Goal: Communication & Community: Participate in discussion

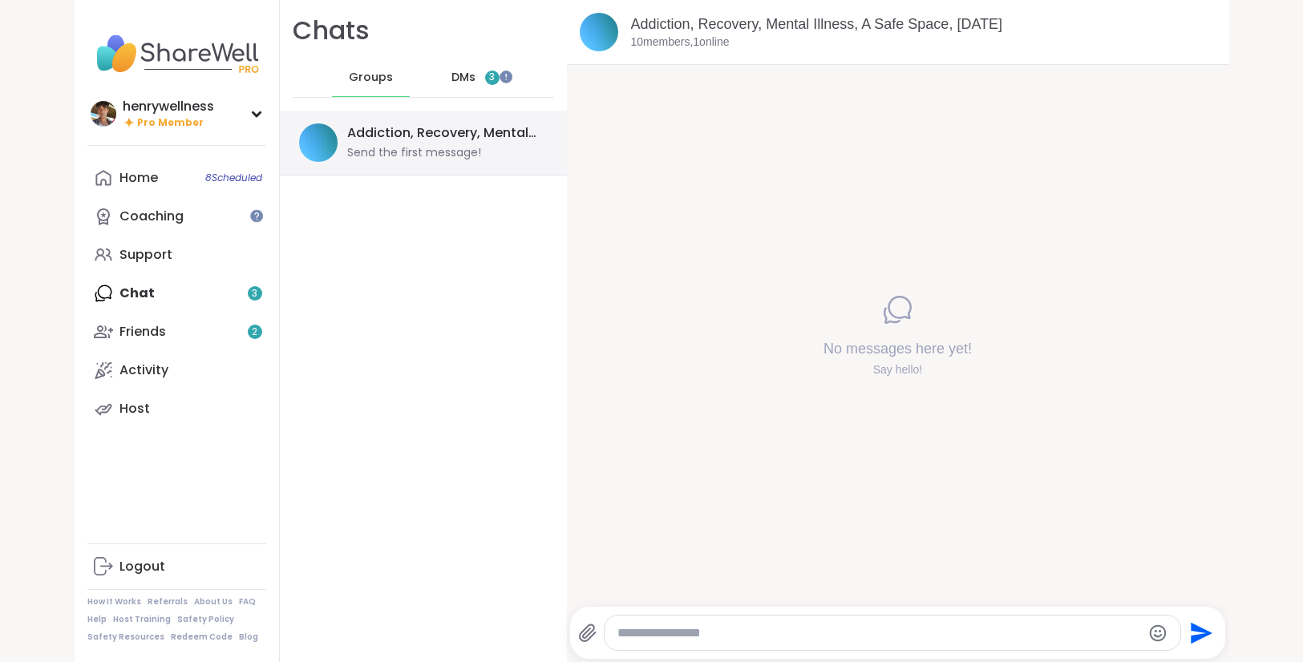
click at [410, 157] on div "Send the first message!" at bounding box center [414, 153] width 134 height 16
click at [173, 323] on link "Friends 2" at bounding box center [176, 332] width 179 height 38
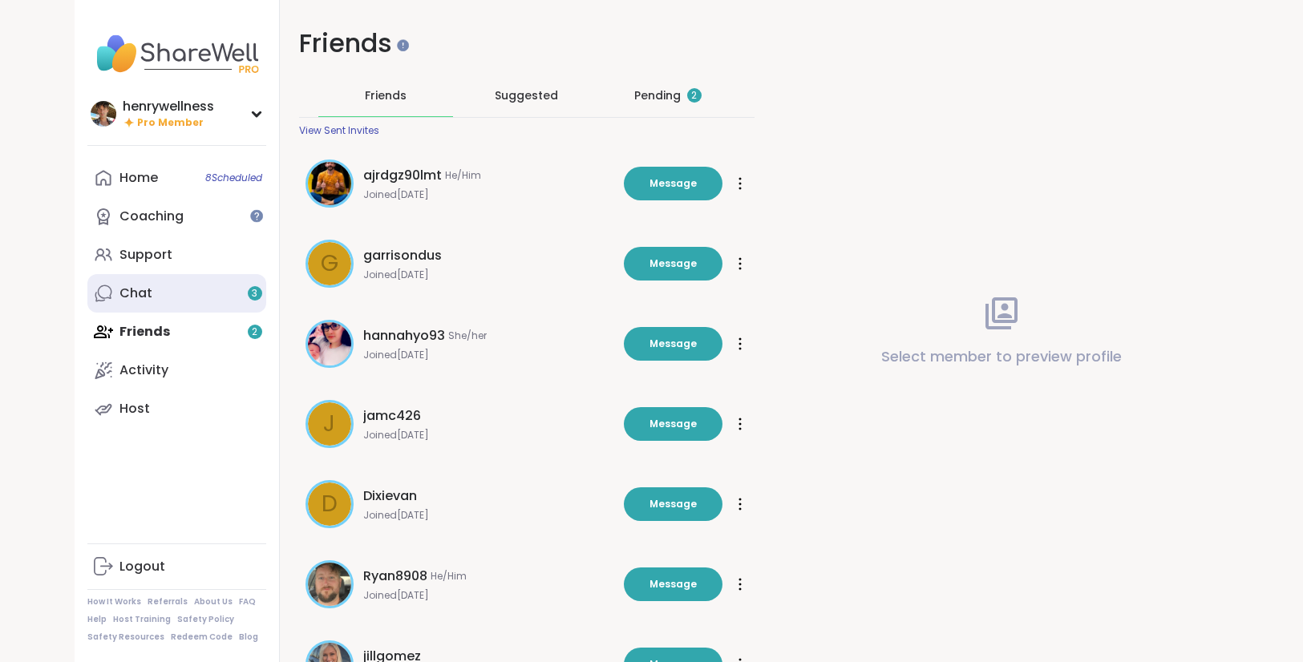
click at [170, 280] on link "Chat 3" at bounding box center [176, 293] width 179 height 38
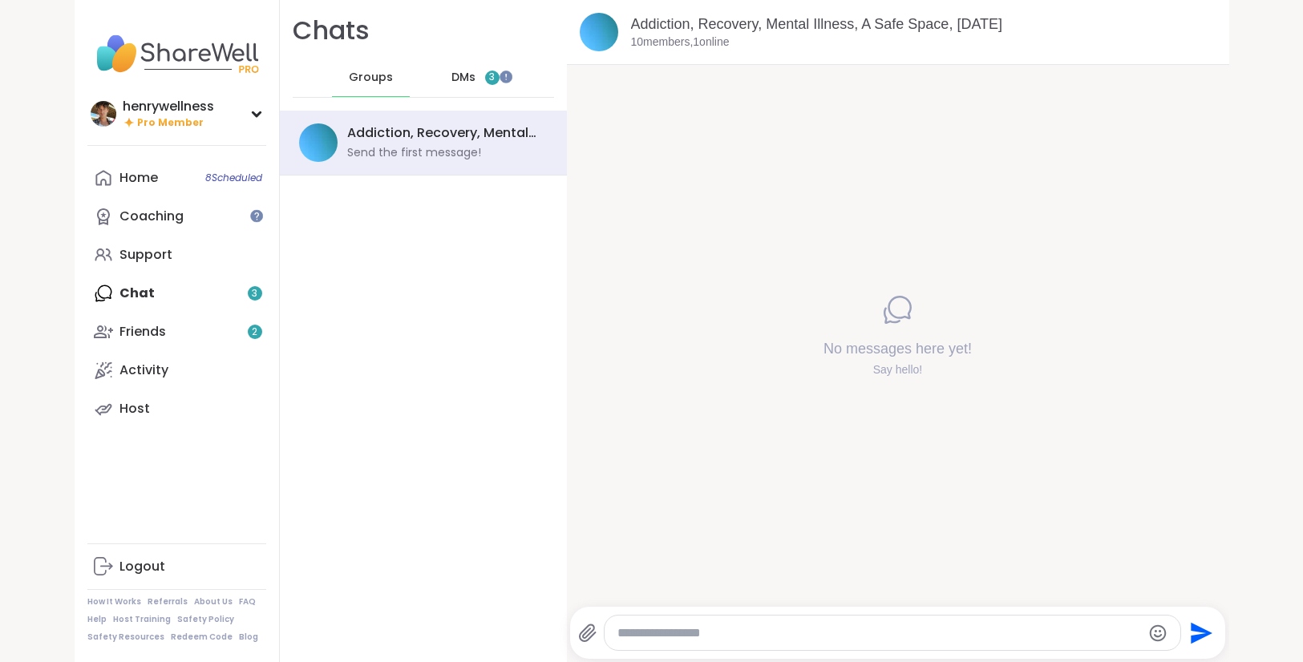
click at [443, 79] on div "DMs 3" at bounding box center [475, 78] width 79 height 38
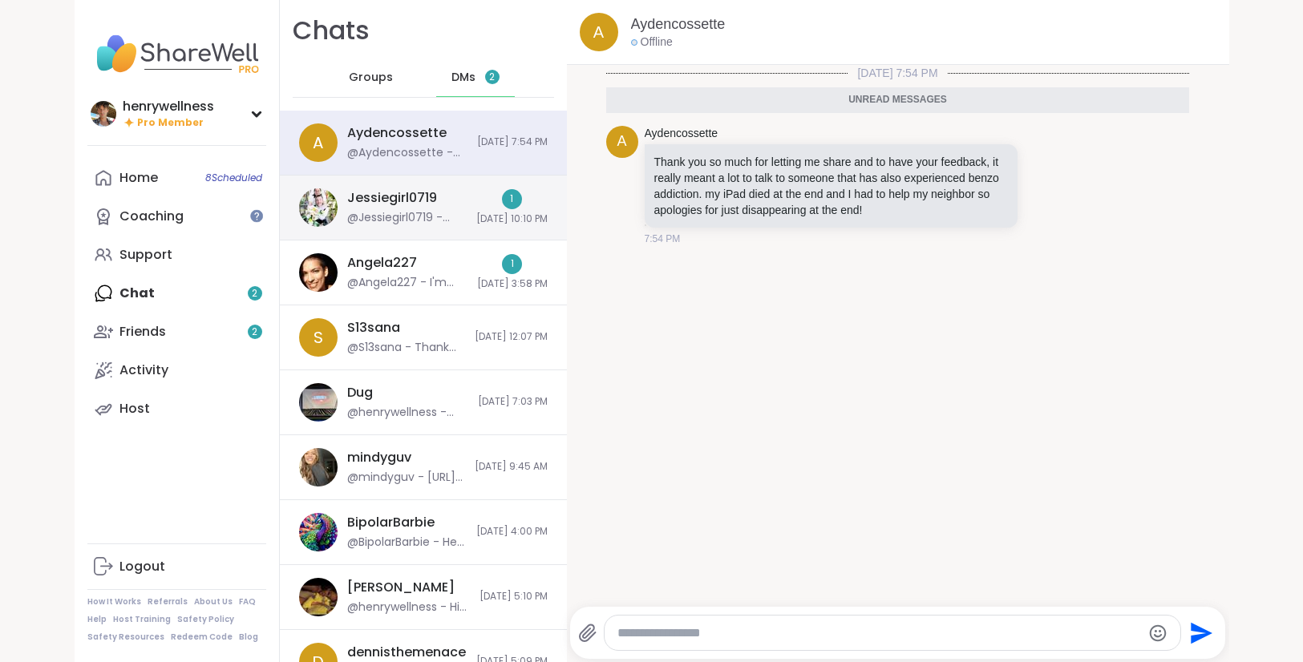
click at [476, 212] on div "1 [DATE] 10:10 PM" at bounding box center [511, 207] width 71 height 37
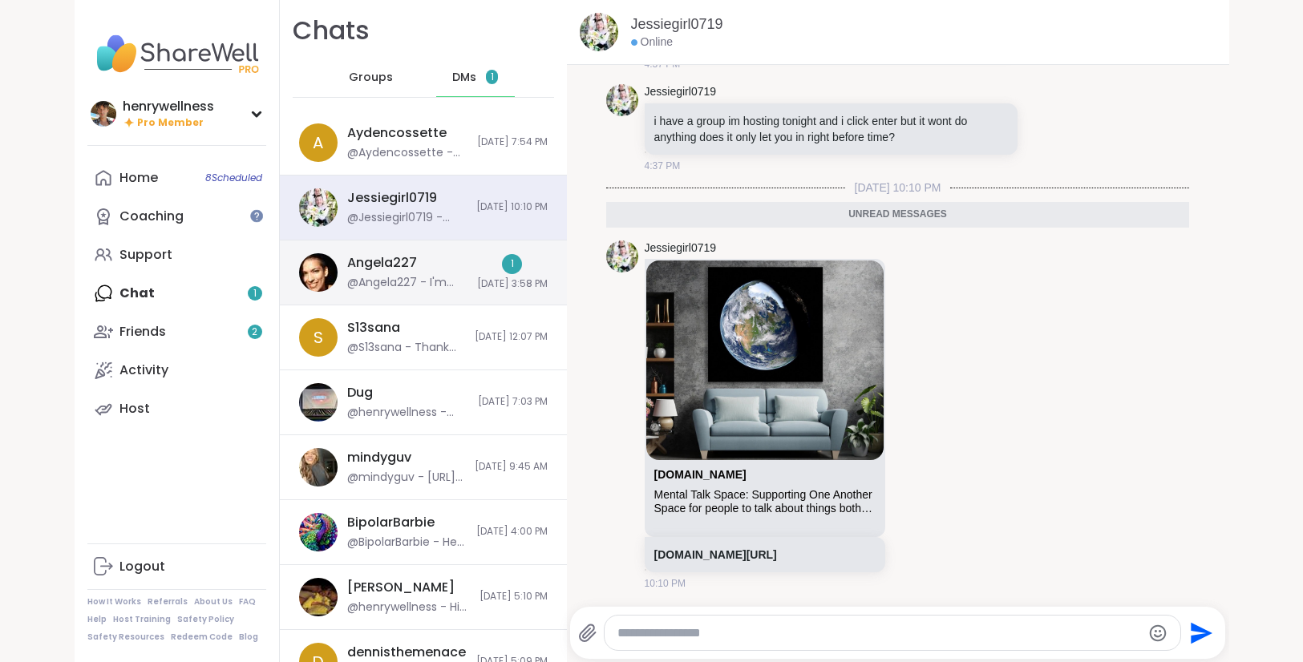
scroll to position [2662, 0]
click at [496, 279] on span "8/15/2025, 3:58 PM" at bounding box center [512, 284] width 71 height 14
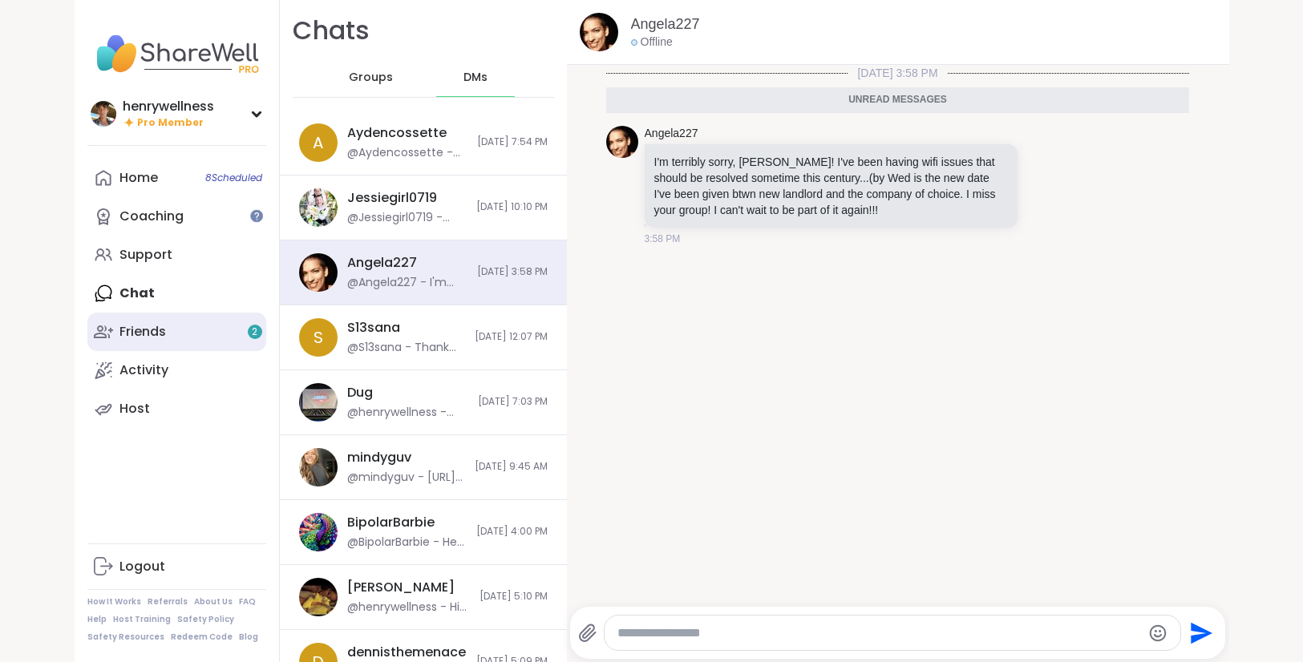
click at [207, 338] on link "Friends 2" at bounding box center [176, 332] width 179 height 38
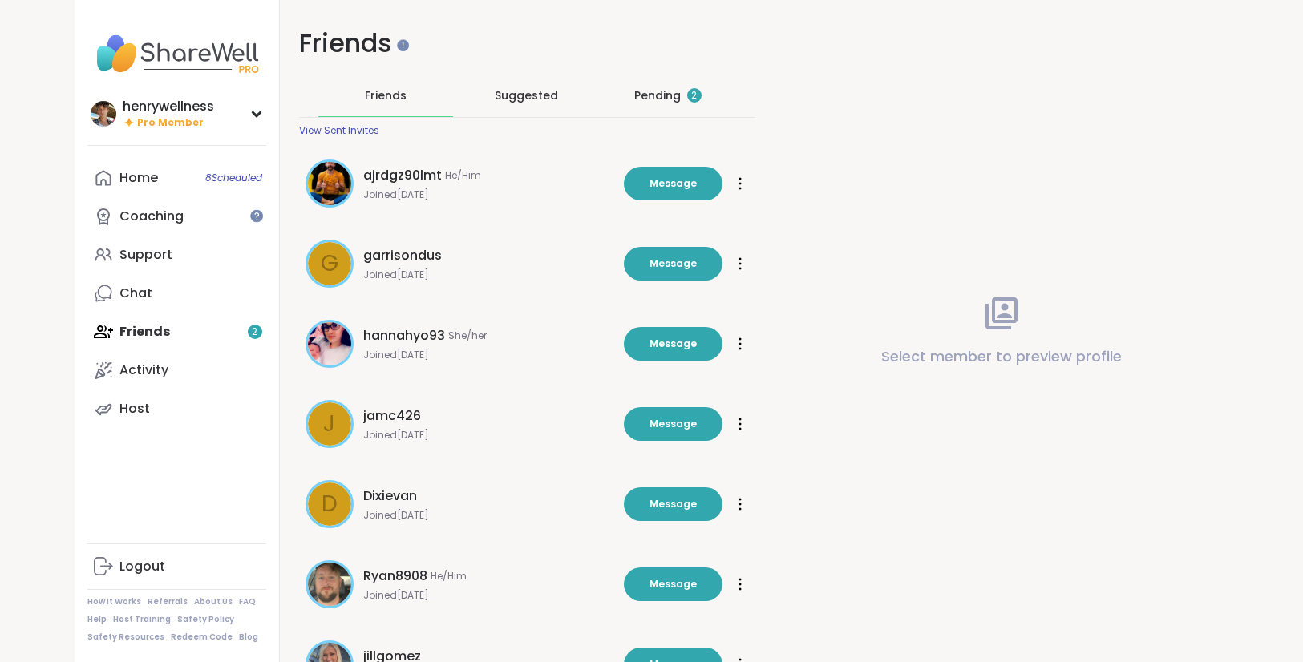
click at [637, 104] on div "Pending 2" at bounding box center [668, 96] width 135 height 42
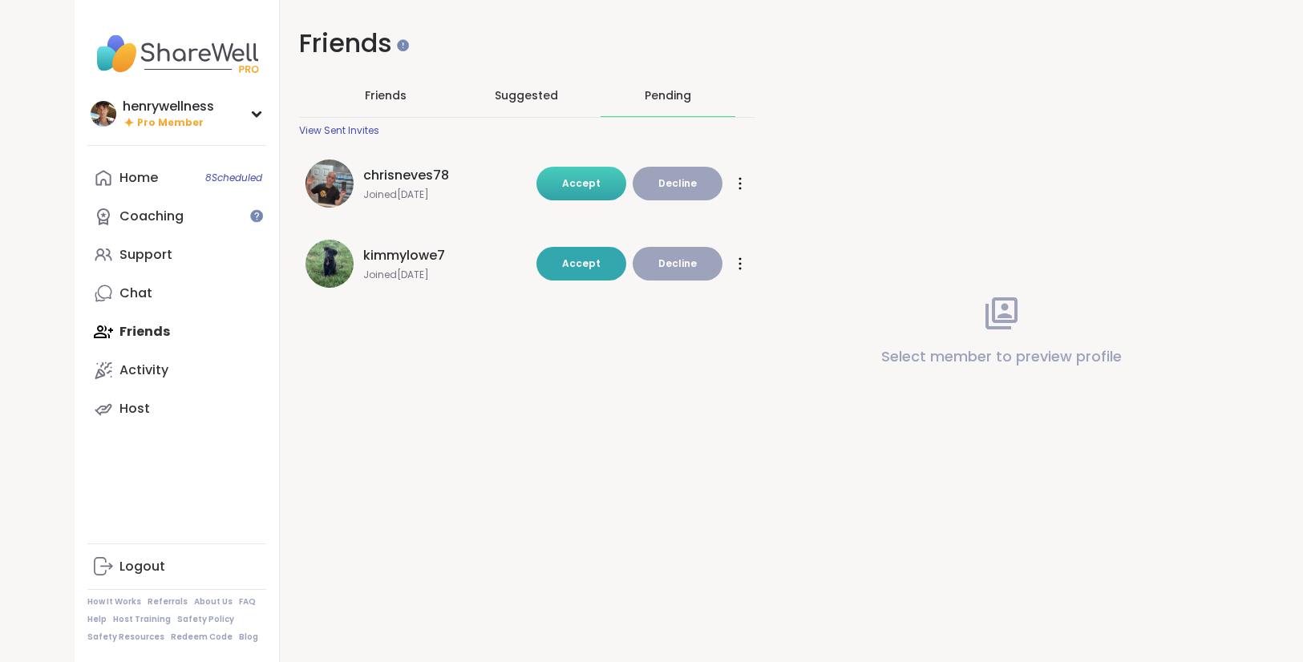
click at [589, 190] on span "Accept" at bounding box center [581, 183] width 38 height 14
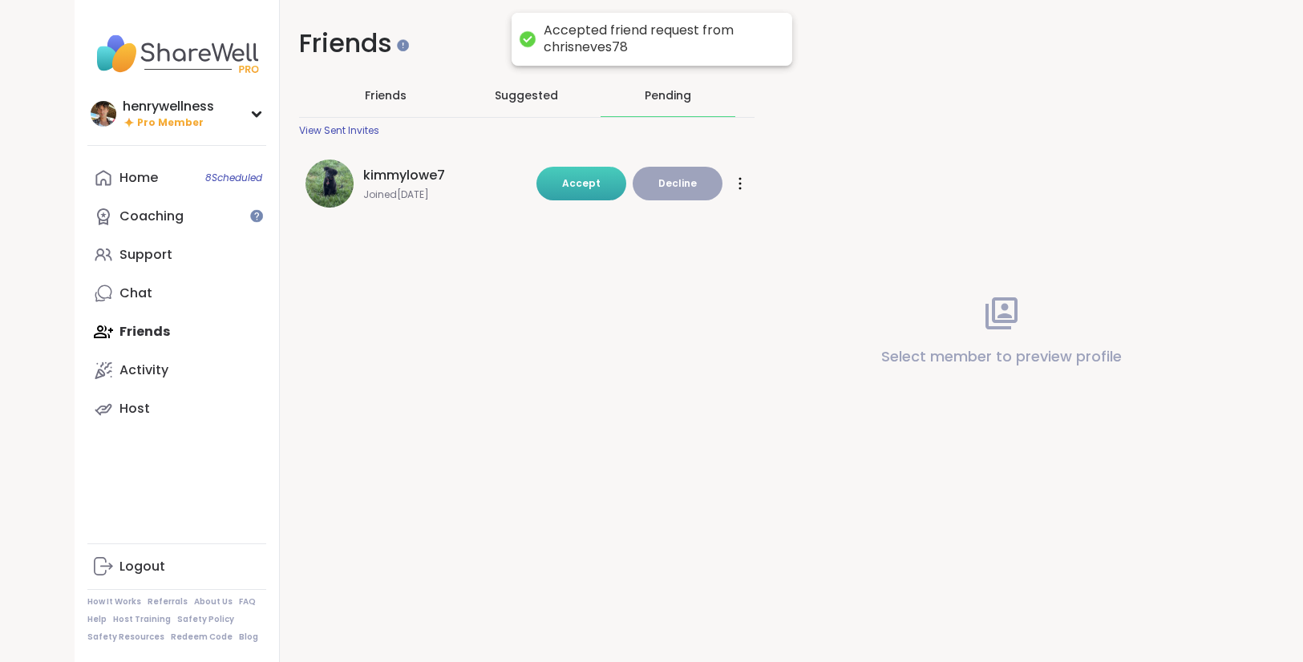
click at [586, 268] on div "Friends Friends Suggested Pending View Sent Invites kimmylowe7 Joined Aug 2025 …" at bounding box center [754, 331] width 949 height 662
click at [578, 172] on button "Accept" at bounding box center [581, 184] width 90 height 34
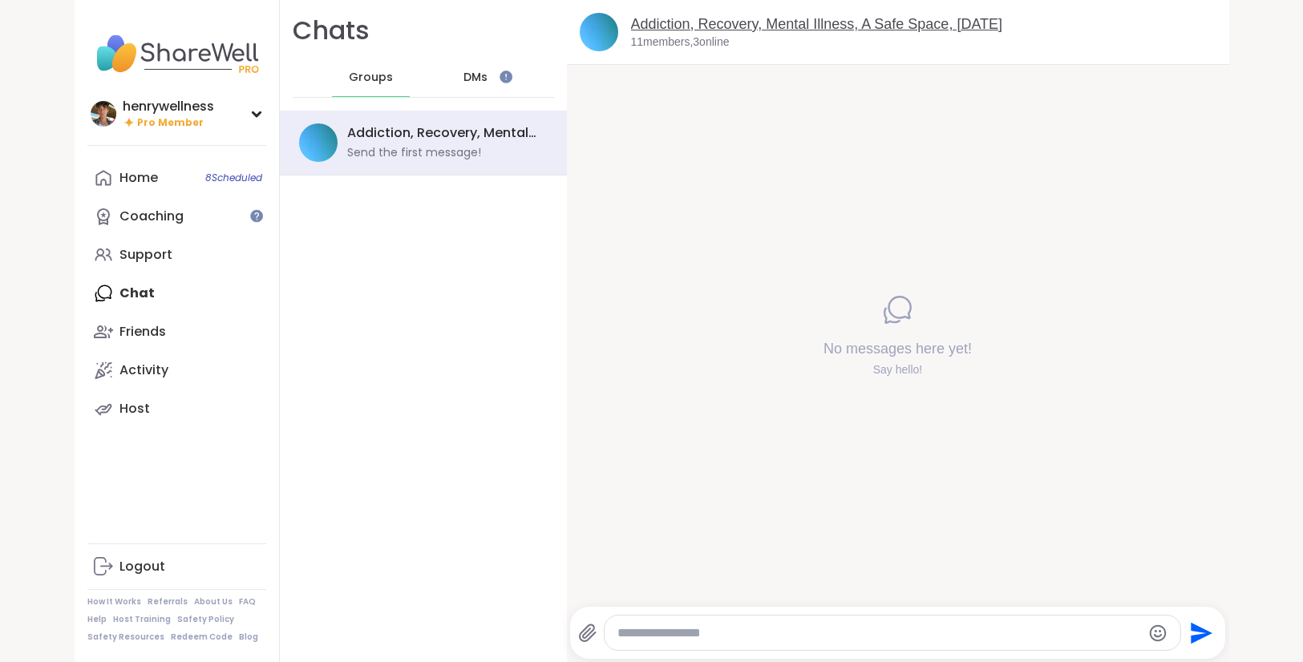
click at [685, 24] on link "Addiction, Recovery, Mental Illness, A Safe Space, [DATE]" at bounding box center [817, 24] width 372 height 16
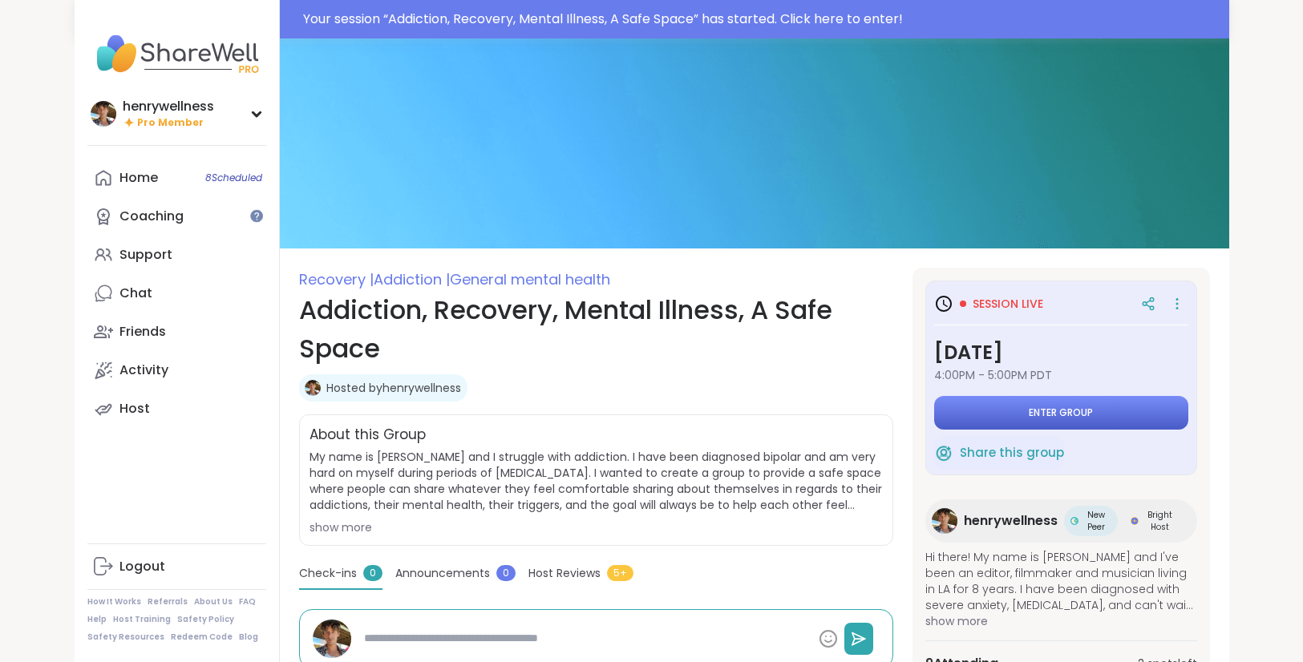
click at [1093, 414] on span "Enter group" at bounding box center [1061, 413] width 64 height 13
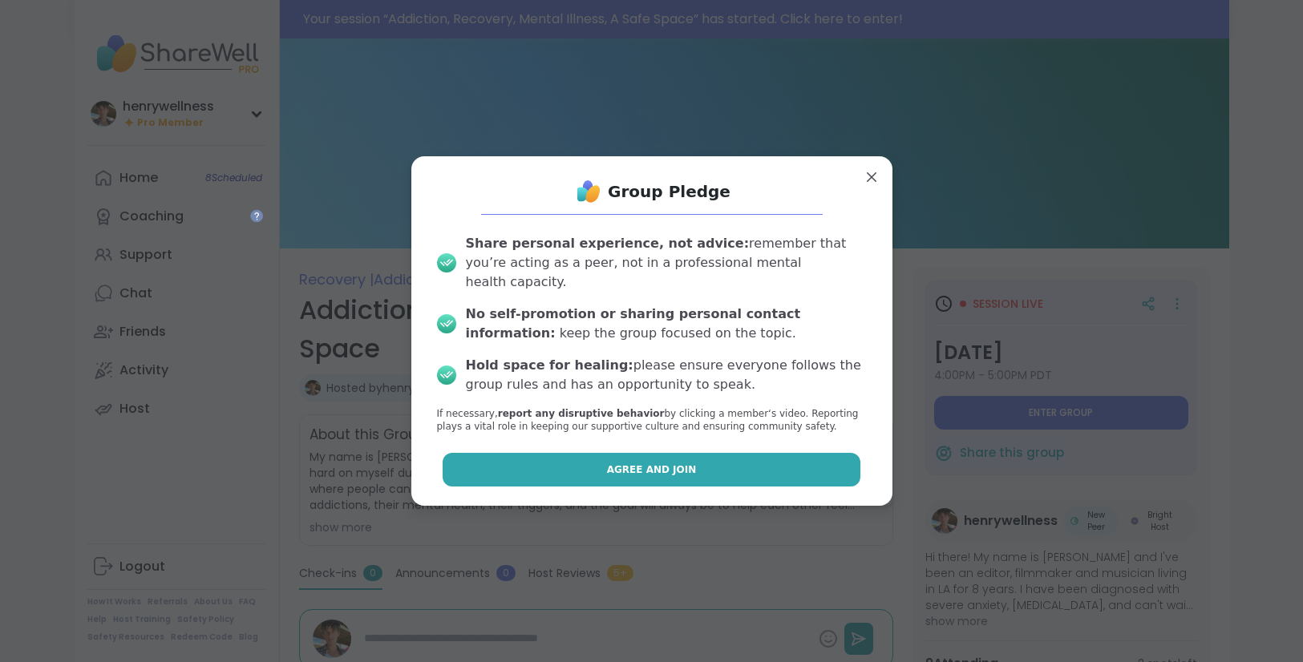
click at [731, 461] on button "Agree and Join" at bounding box center [652, 470] width 418 height 34
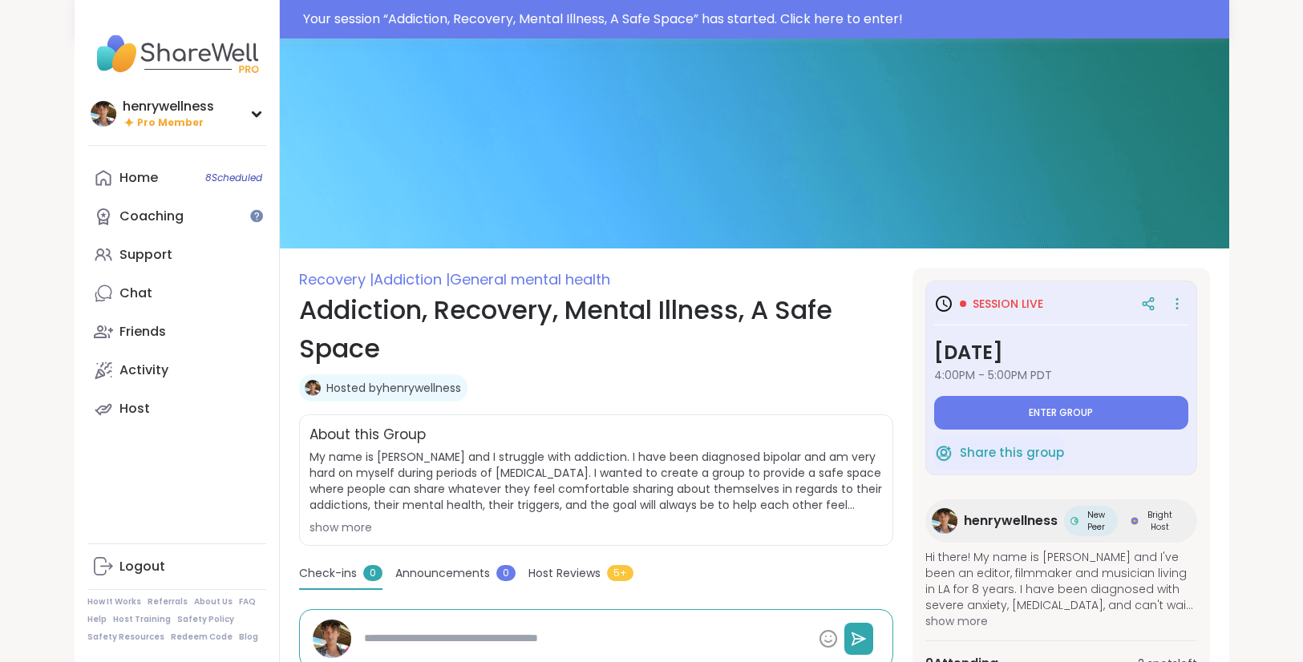
type textarea "*"
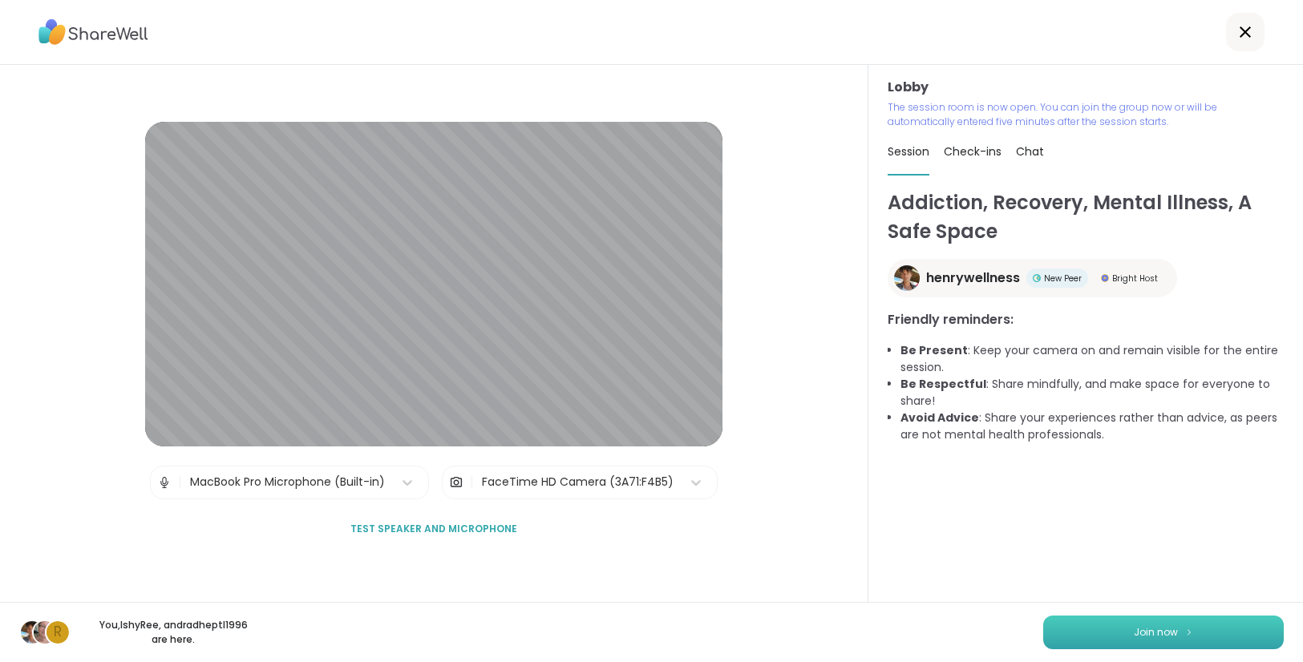
click at [1112, 625] on button "Join now" at bounding box center [1163, 633] width 241 height 34
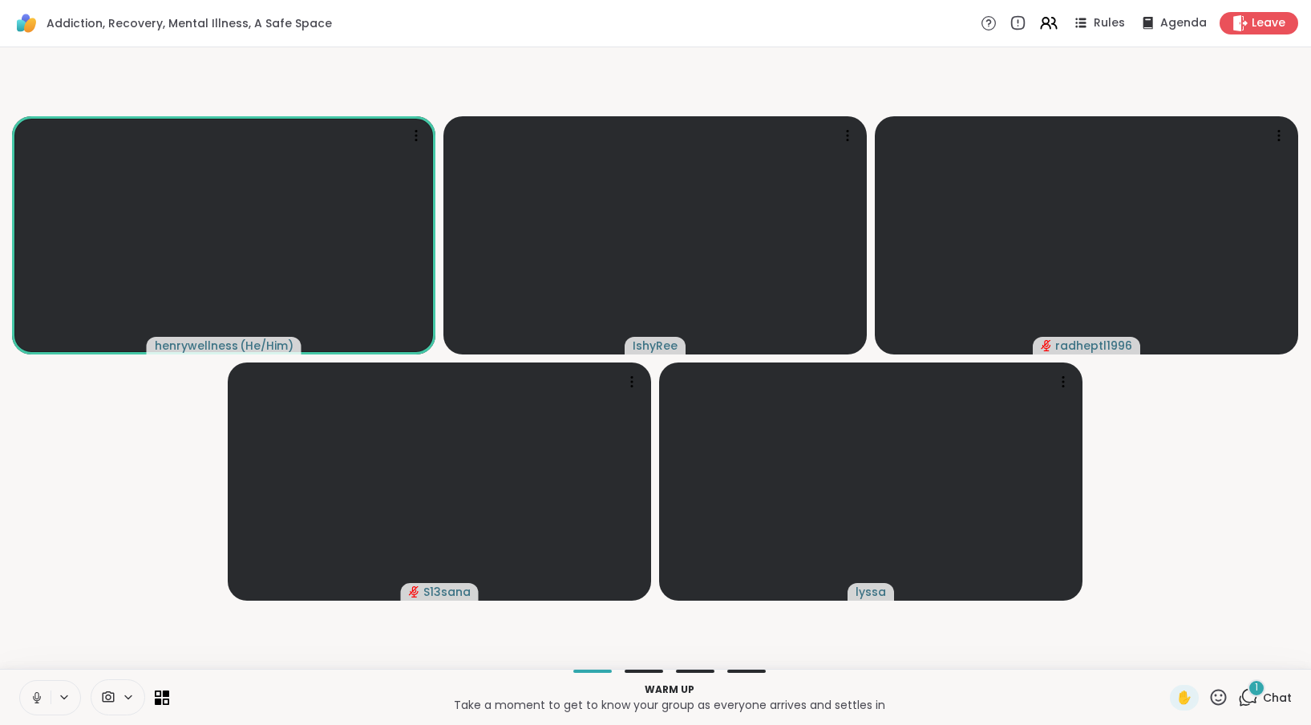
click at [1268, 662] on div "1 Chat" at bounding box center [1265, 698] width 54 height 26
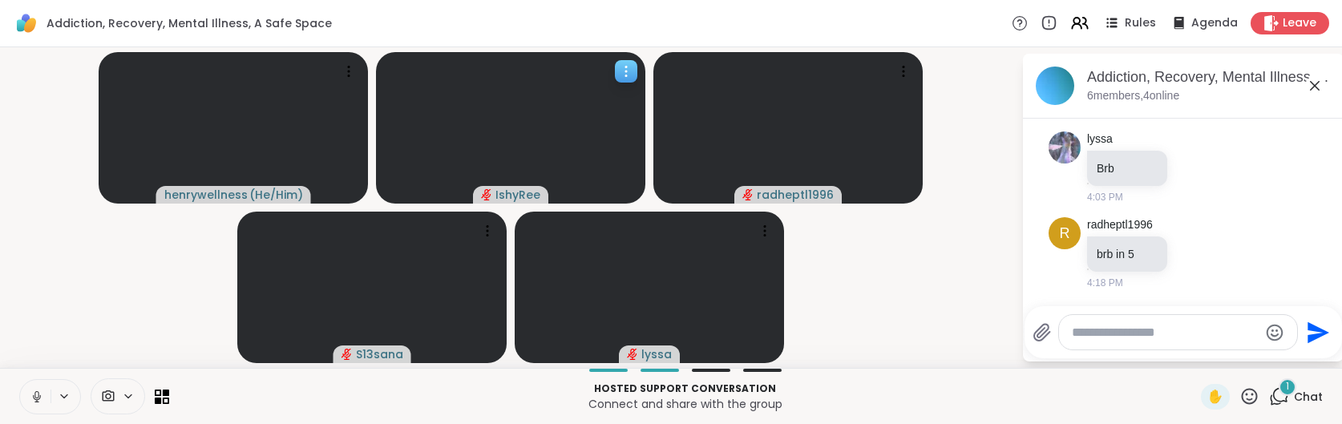
scroll to position [9, 0]
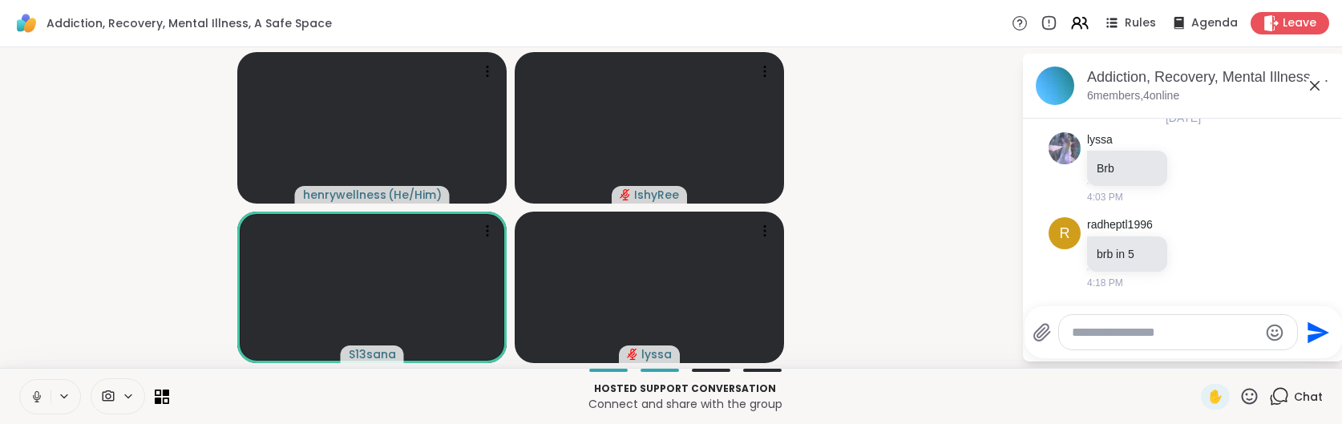
click at [1083, 334] on textarea "Type your message" at bounding box center [1165, 333] width 187 height 16
click at [1227, 322] on textarea "**********" at bounding box center [1167, 327] width 187 height 32
type textarea "**********"
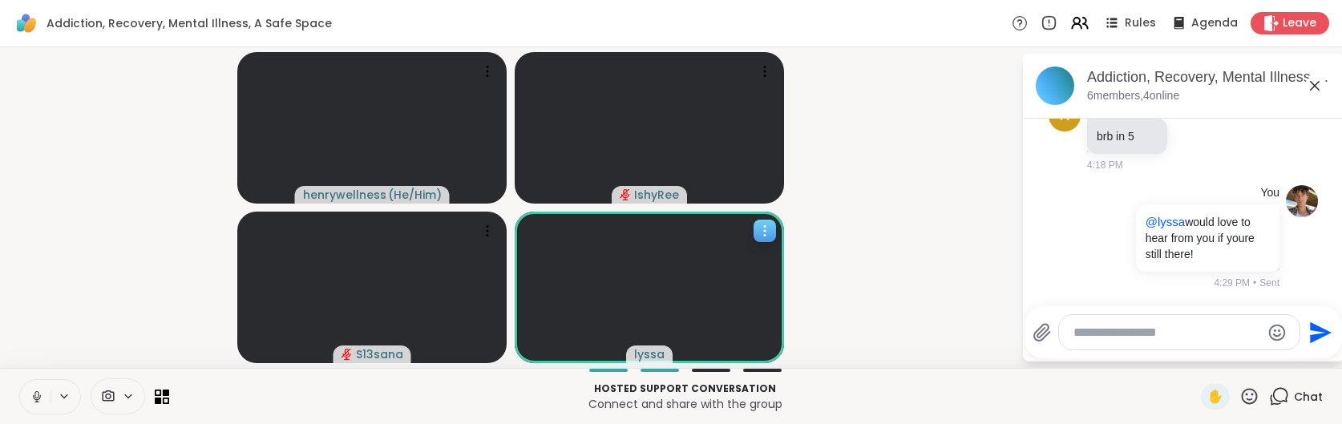
click at [713, 303] on video at bounding box center [649, 288] width 269 height 152
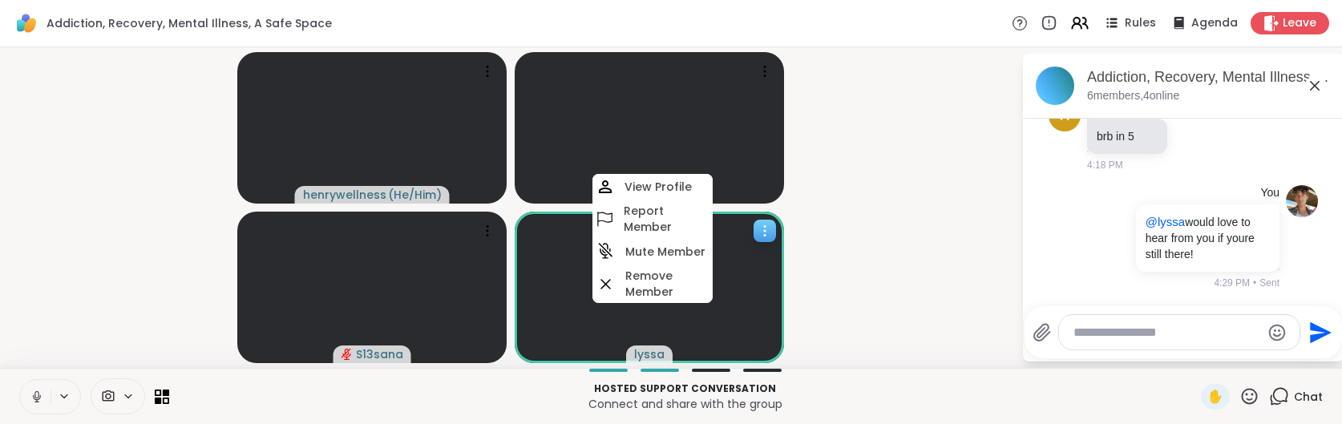
click at [758, 314] on video at bounding box center [649, 288] width 269 height 152
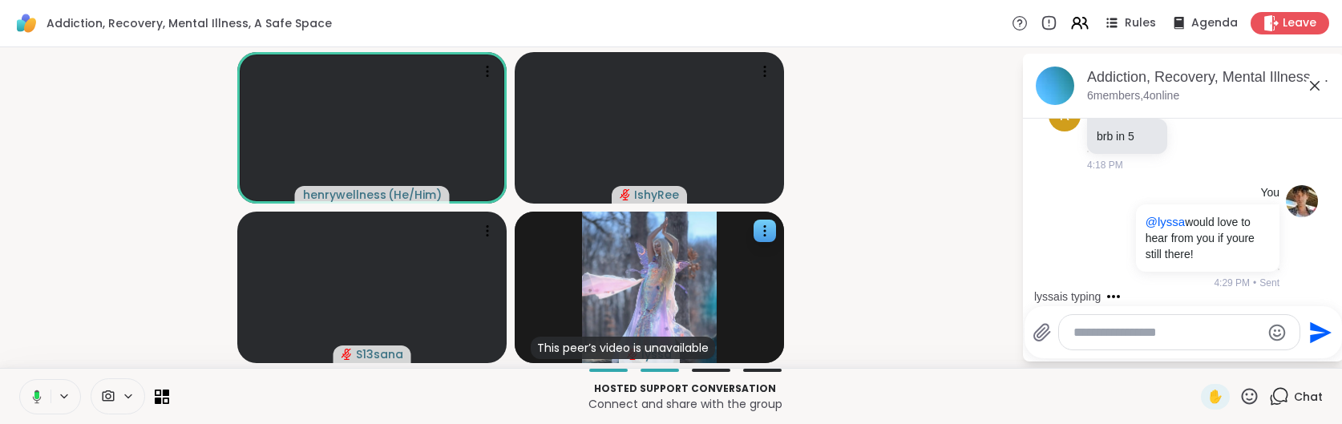
click at [1120, 333] on textarea "Type your message" at bounding box center [1167, 333] width 187 height 16
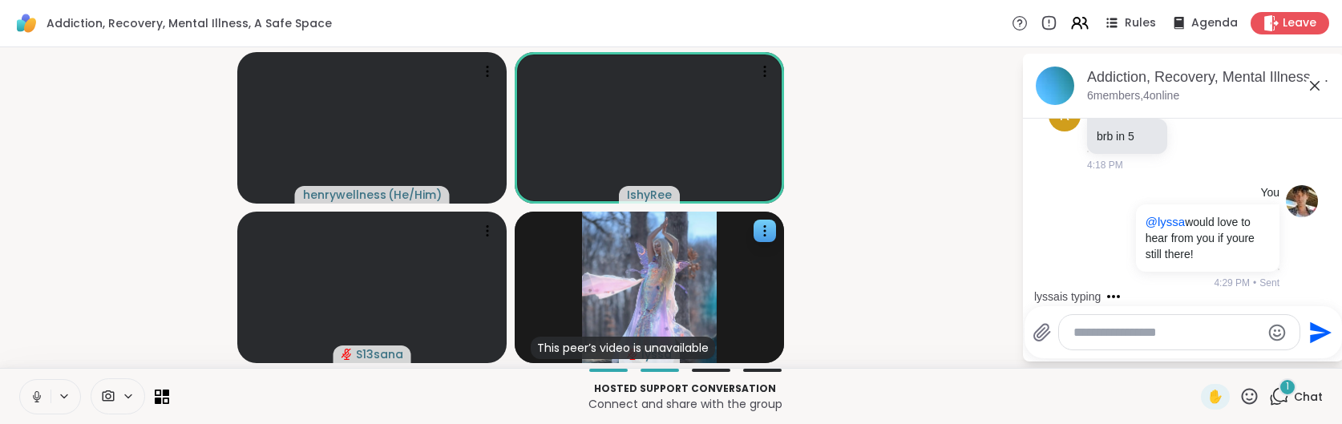
scroll to position [228, 0]
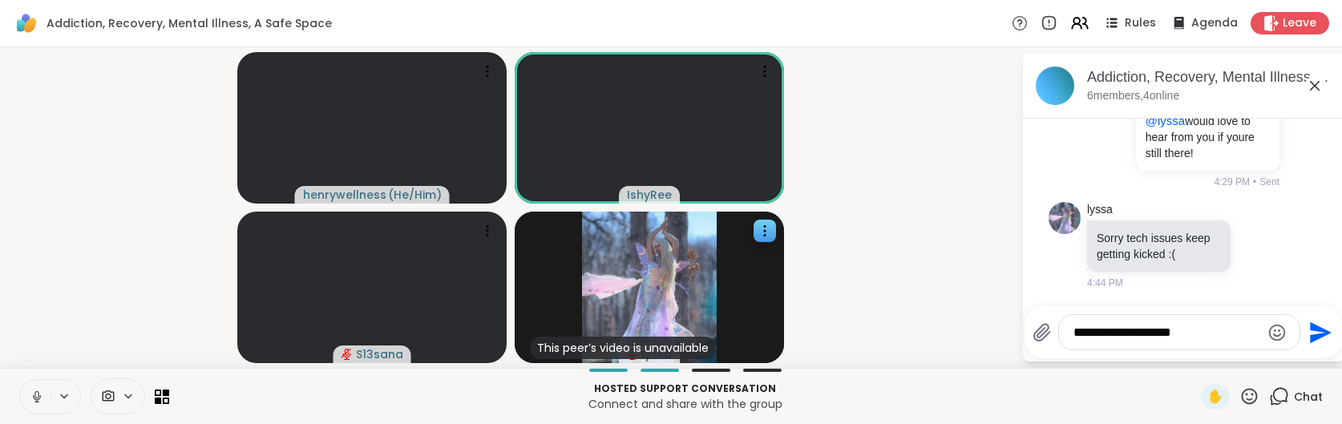
type textarea "**********"
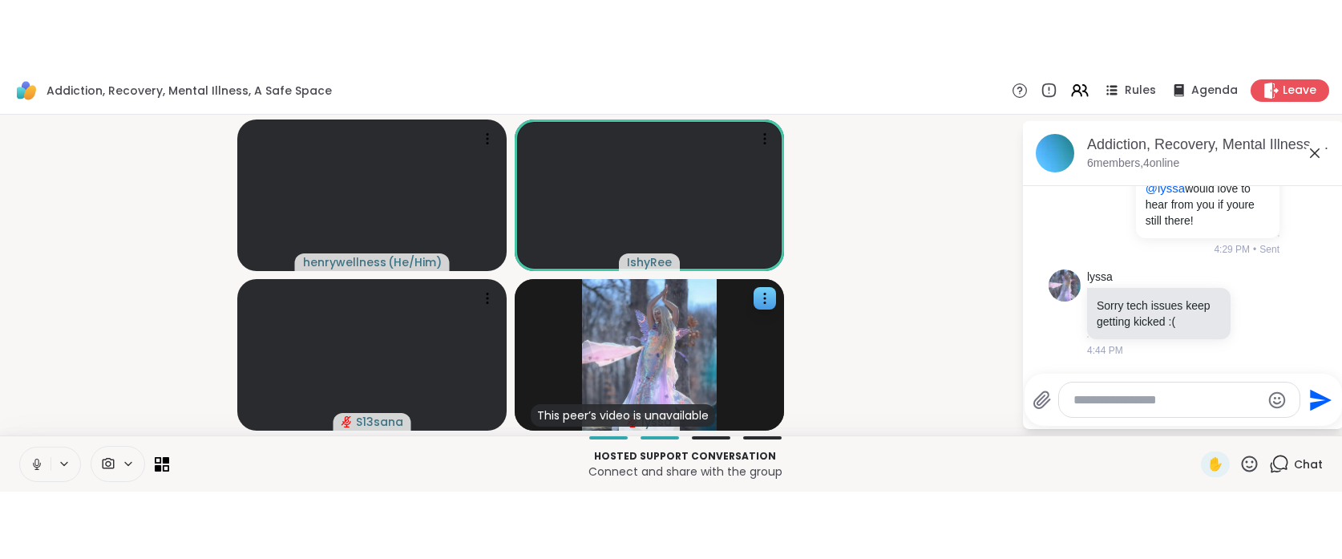
scroll to position [314, 0]
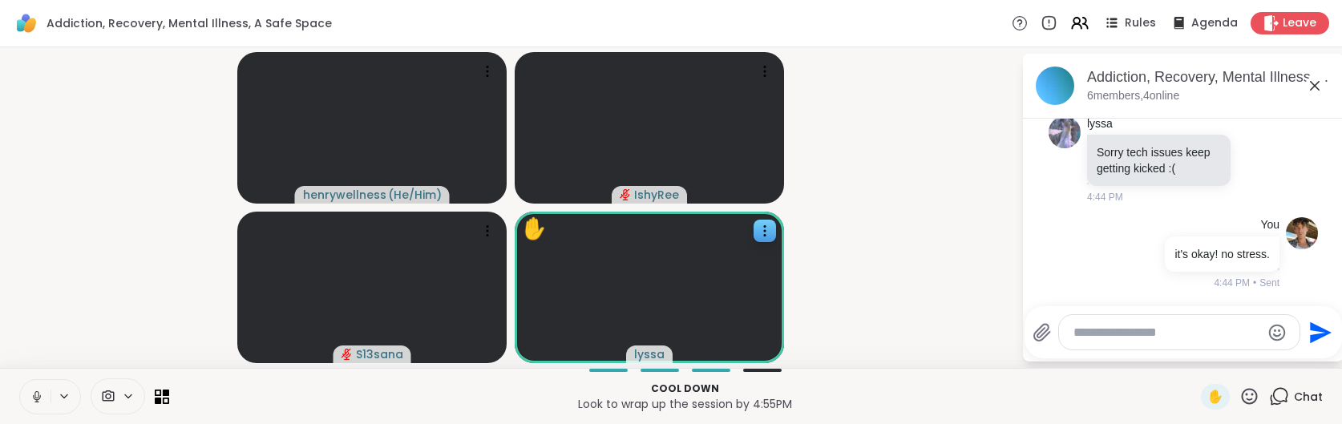
click at [1253, 399] on icon at bounding box center [1250, 396] width 16 height 16
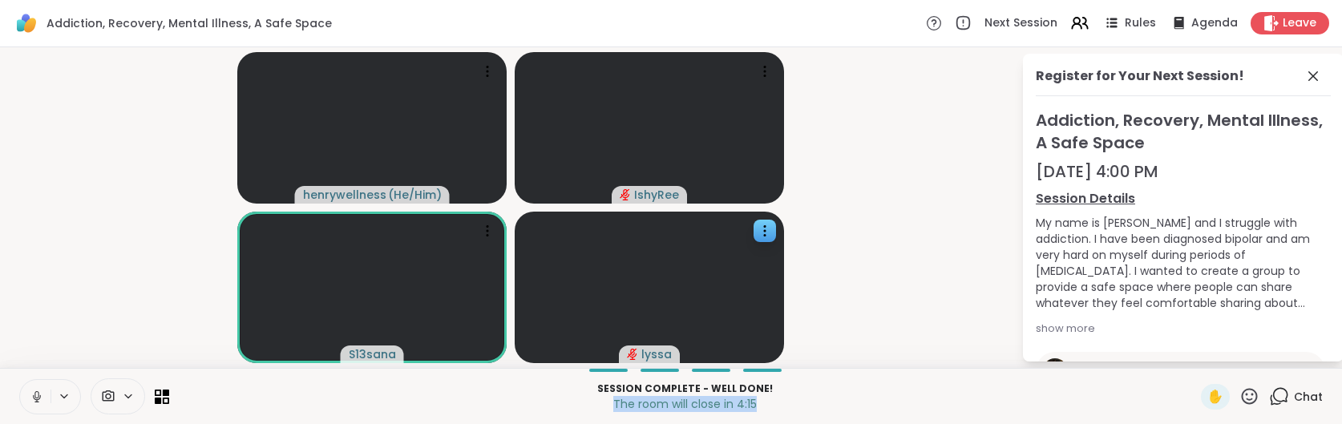
drag, startPoint x: 739, startPoint y: 402, endPoint x: 763, endPoint y: 407, distance: 25.5
click at [763, 407] on p "The room will close in 4:15" at bounding box center [685, 404] width 1013 height 16
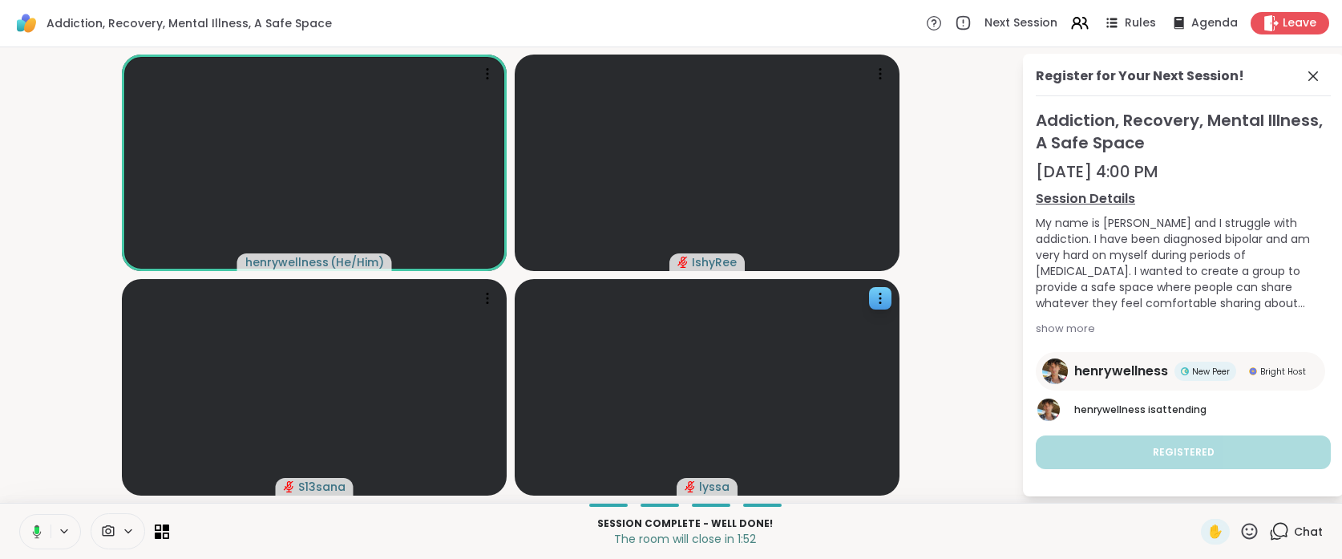
drag, startPoint x: 1164, startPoint y: 171, endPoint x: 1030, endPoint y: 119, distance: 142.7
click at [1030, 119] on div "Register for Your Next Session! Addiction, Recovery, Mental Illness, A Safe Spa…" at bounding box center [1183, 275] width 321 height 443
click at [1157, 167] on div "[DATE] 4:00 PM" at bounding box center [1183, 171] width 295 height 22
drag, startPoint x: 1164, startPoint y: 176, endPoint x: 1034, endPoint y: 115, distance: 143.5
click at [1034, 115] on div "Register for Your Next Session! Addiction, Recovery, Mental Illness, A Safe Spa…" at bounding box center [1183, 275] width 321 height 443
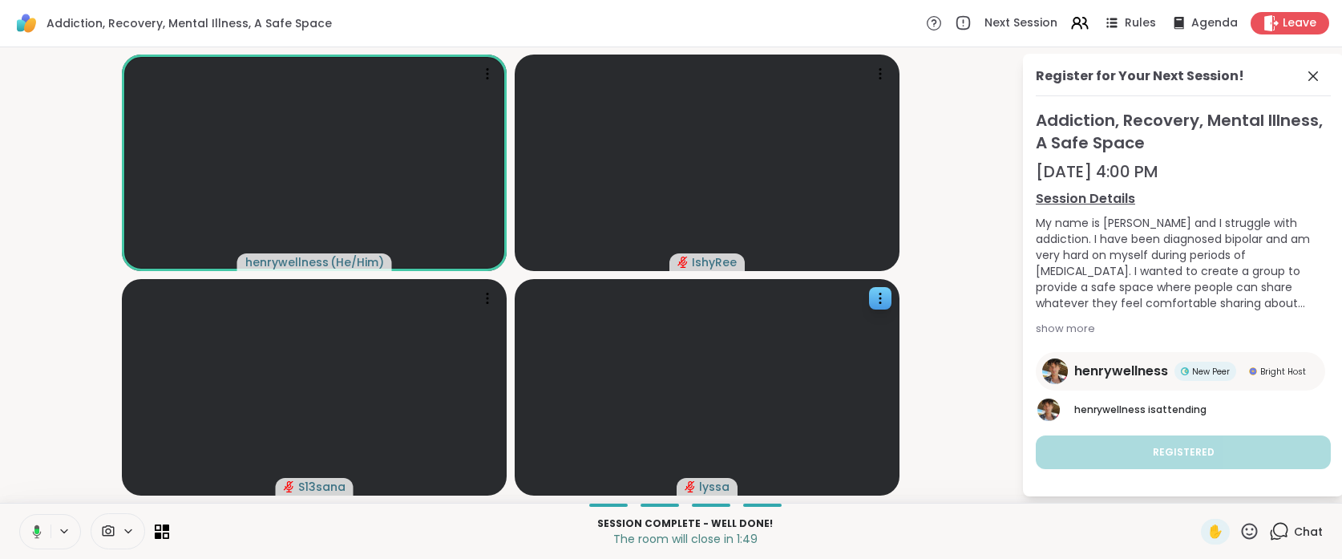
click at [1192, 272] on div "My name is [PERSON_NAME] and I struggle with addiction. I have been diagnosed b…" at bounding box center [1183, 263] width 295 height 96
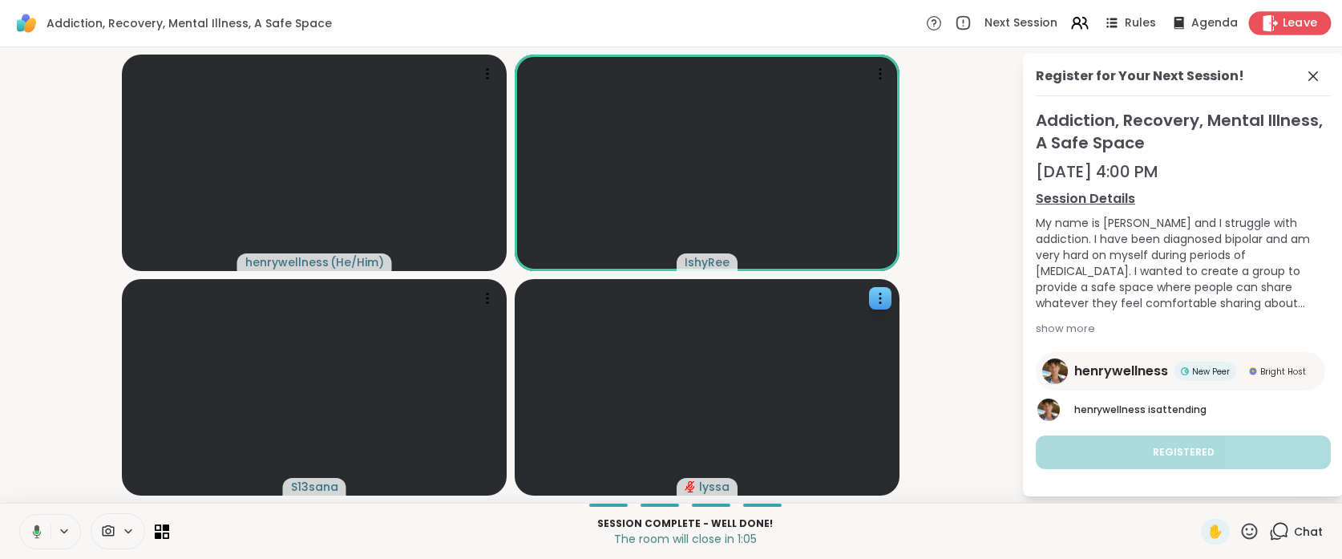
click at [1295, 22] on span "Leave" at bounding box center [1300, 23] width 35 height 17
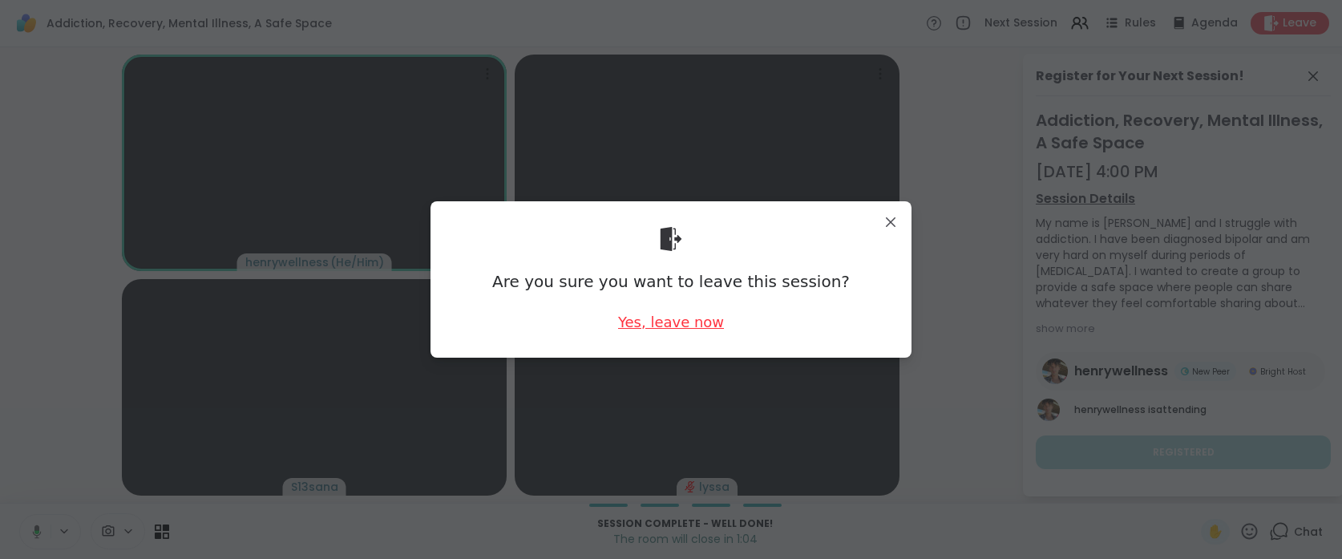
click at [666, 330] on div "Yes, leave now" at bounding box center [671, 322] width 106 height 20
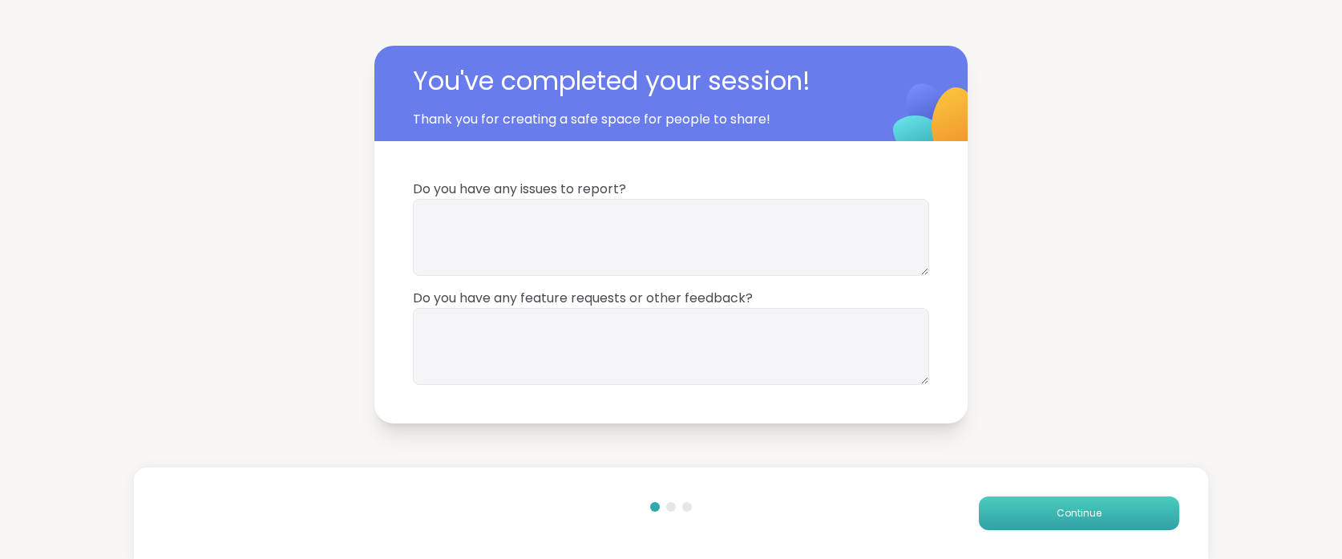
click at [1065, 509] on span "Continue" at bounding box center [1079, 513] width 45 height 14
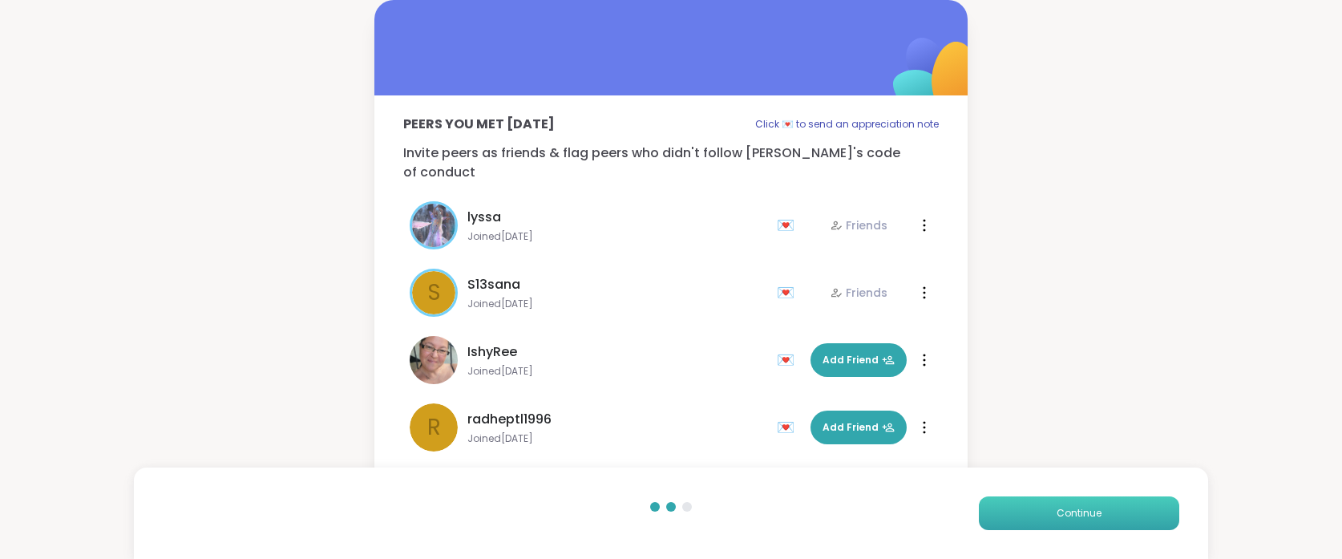
click at [1065, 509] on span "Continue" at bounding box center [1079, 513] width 45 height 14
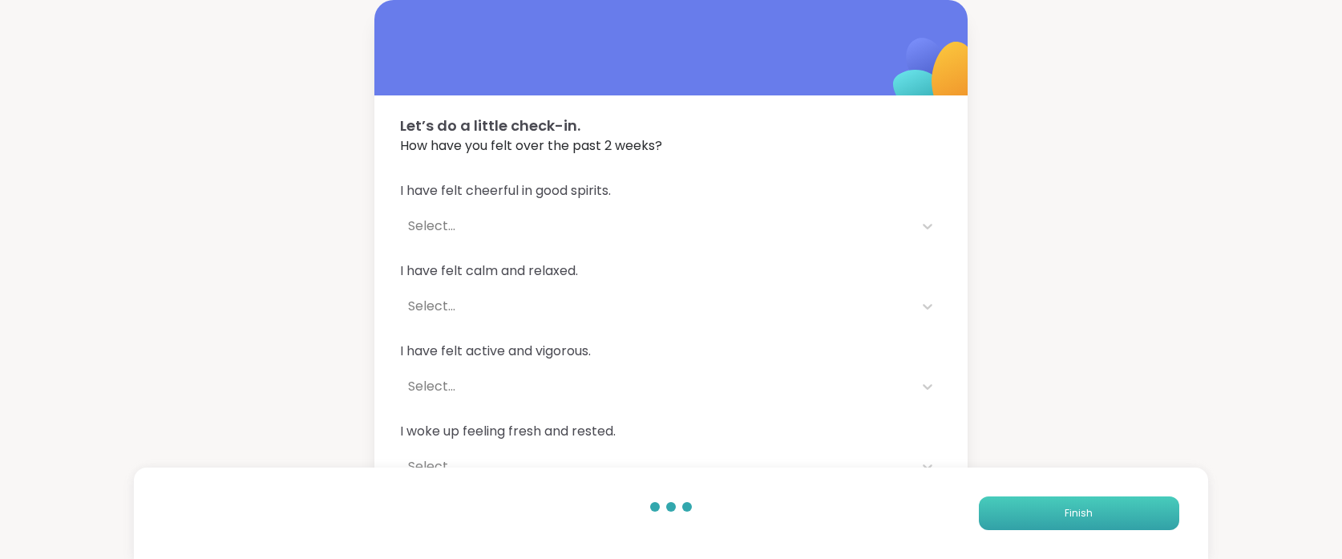
click at [1065, 509] on span "Finish" at bounding box center [1079, 513] width 28 height 14
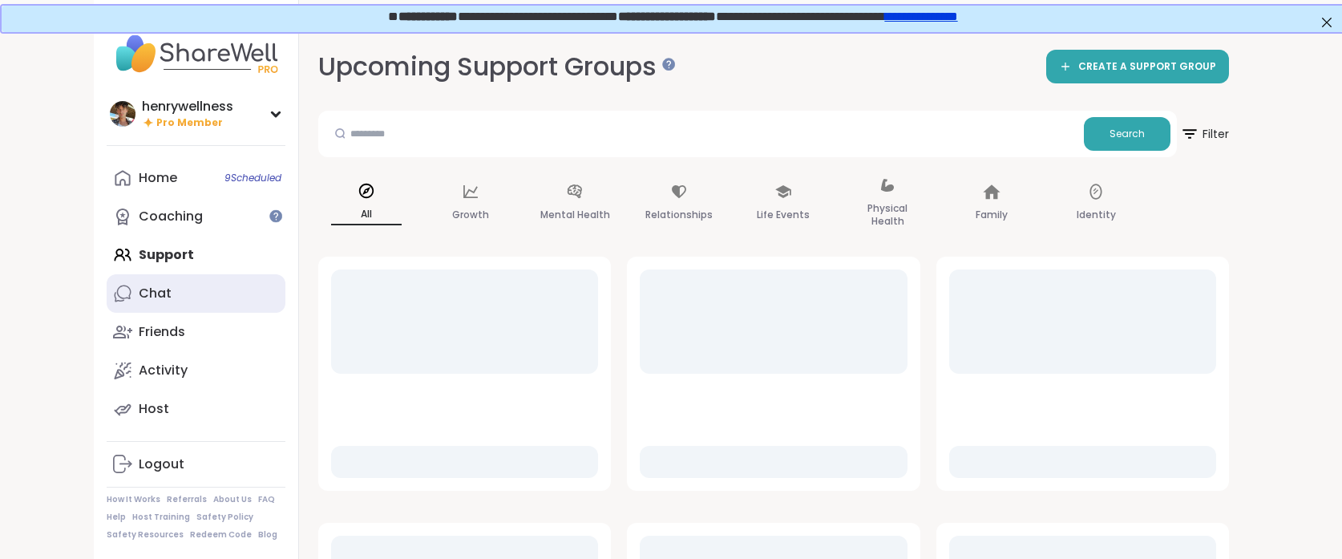
click at [200, 285] on link "Chat" at bounding box center [196, 293] width 179 height 38
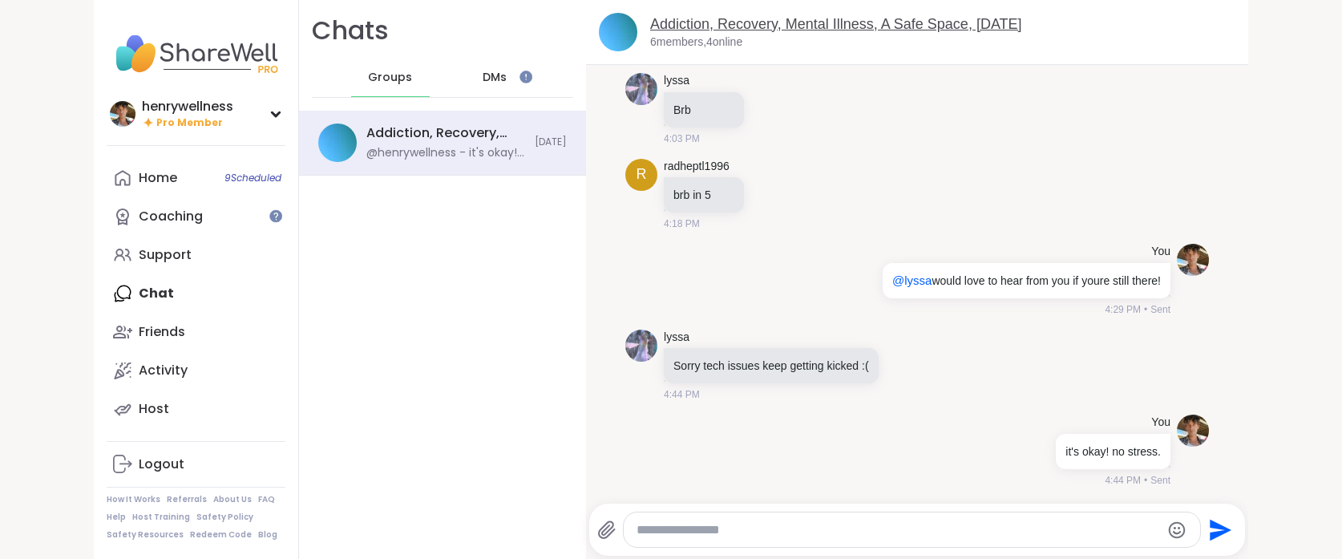
click at [787, 21] on link "Addiction, Recovery, Mental Illness, A Safe Space, [DATE]" at bounding box center [836, 24] width 372 height 16
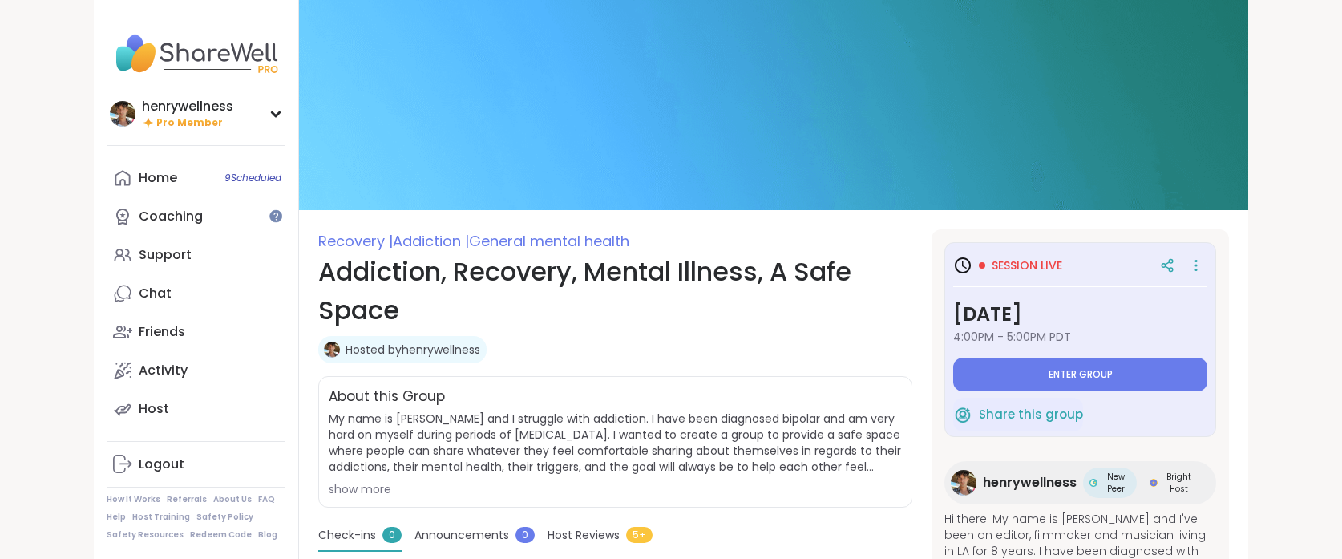
click at [1036, 482] on span "henrywellness" at bounding box center [1030, 482] width 94 height 19
type textarea "*"
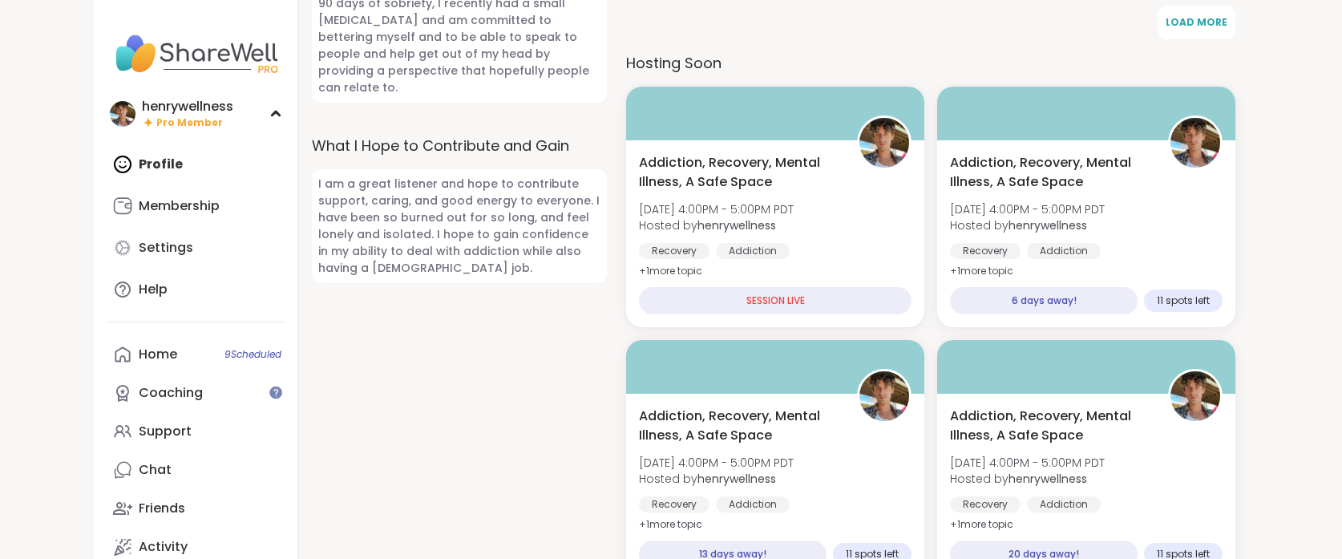
scroll to position [1181, 0]
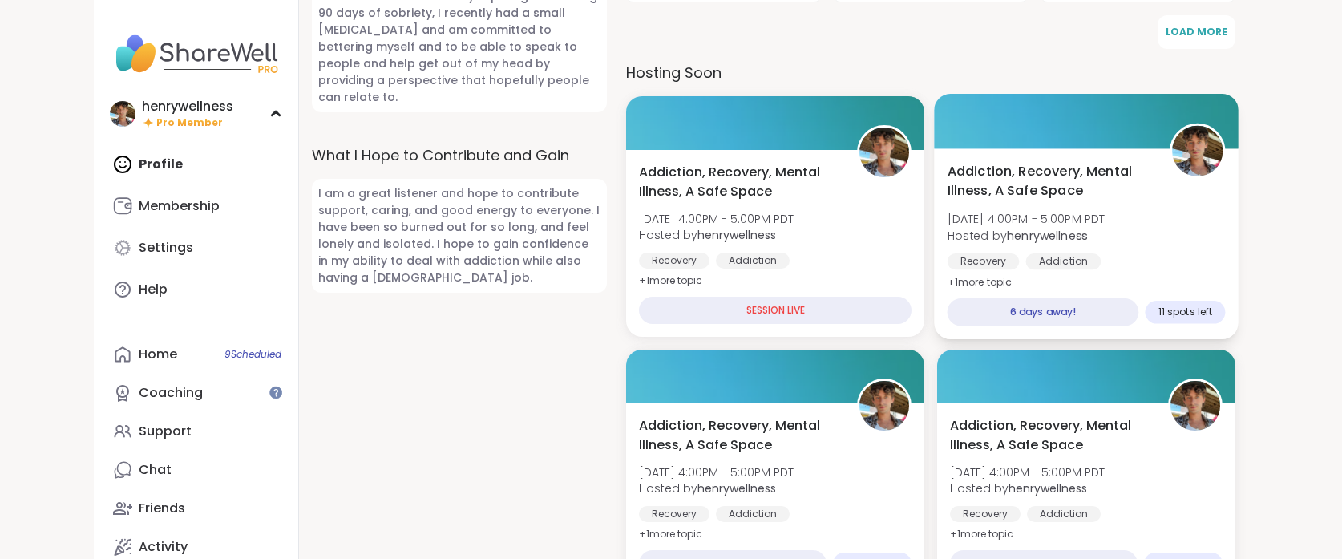
click at [1173, 306] on span "11 spots left" at bounding box center [1186, 312] width 54 height 13
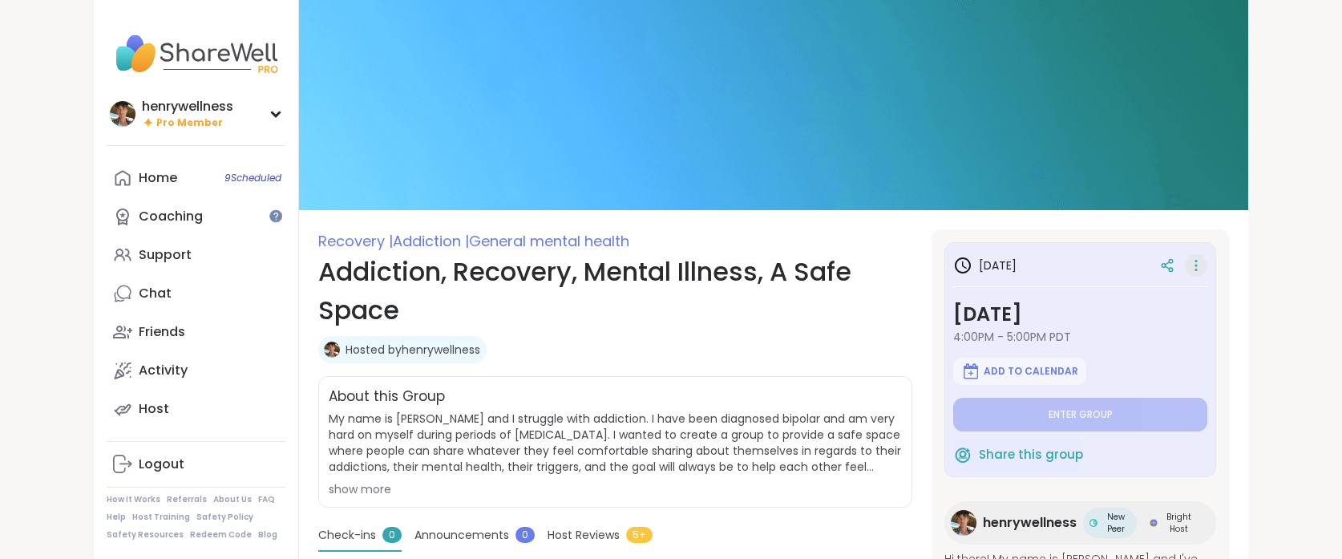
click at [1204, 260] on icon at bounding box center [1196, 265] width 16 height 22
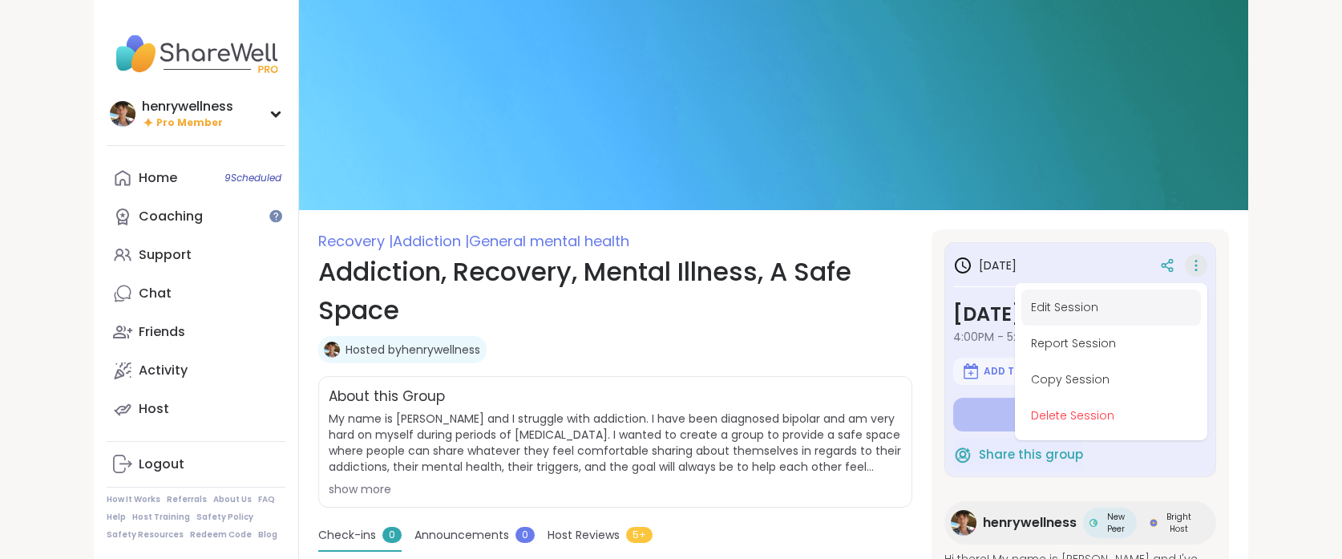
click at [1087, 300] on button "Edit Session" at bounding box center [1112, 307] width 180 height 36
type textarea "*"
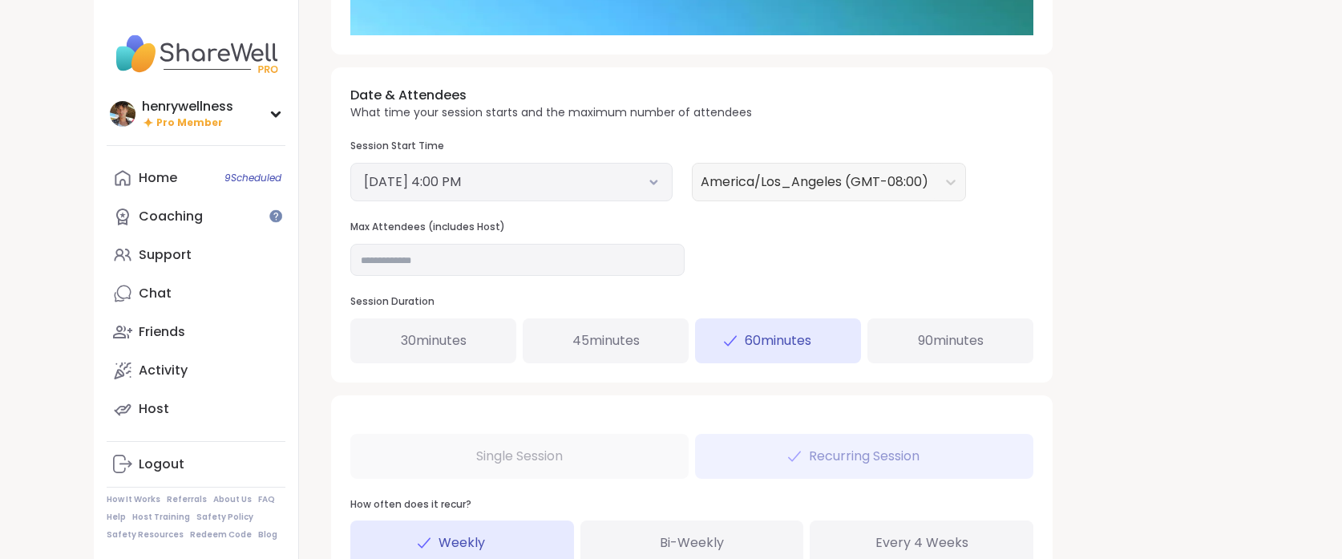
scroll to position [704, 0]
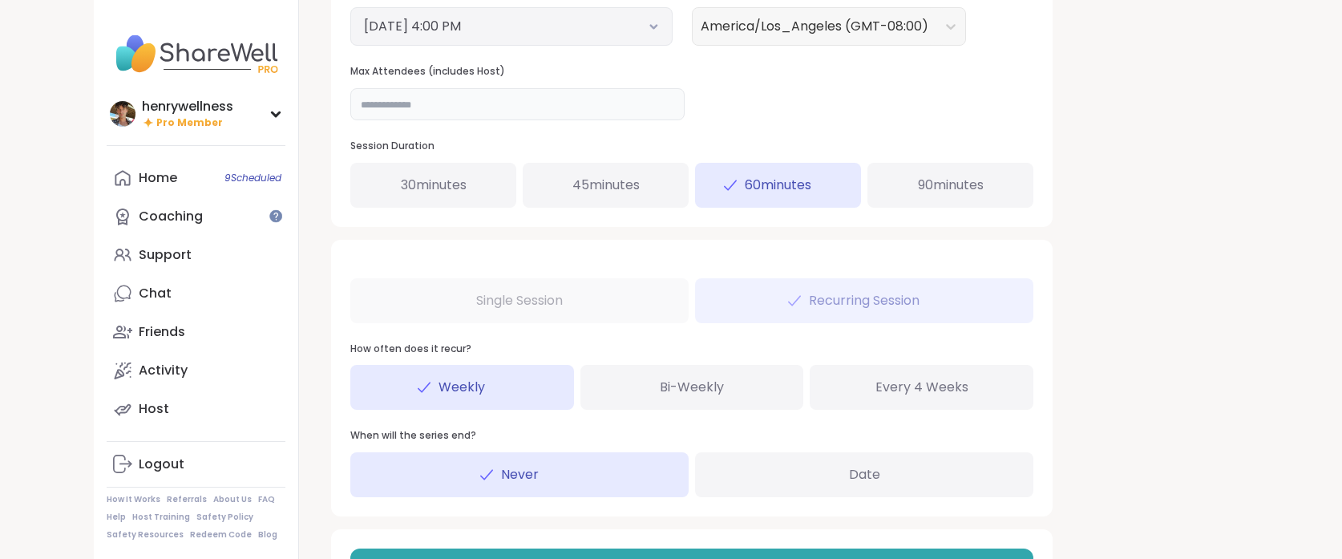
click at [435, 97] on input "**" at bounding box center [517, 104] width 334 height 32
type input "*"
click at [1044, 111] on div "Date & Attendees What time your session starts and the maximum number of attend…" at bounding box center [692, 69] width 722 height 314
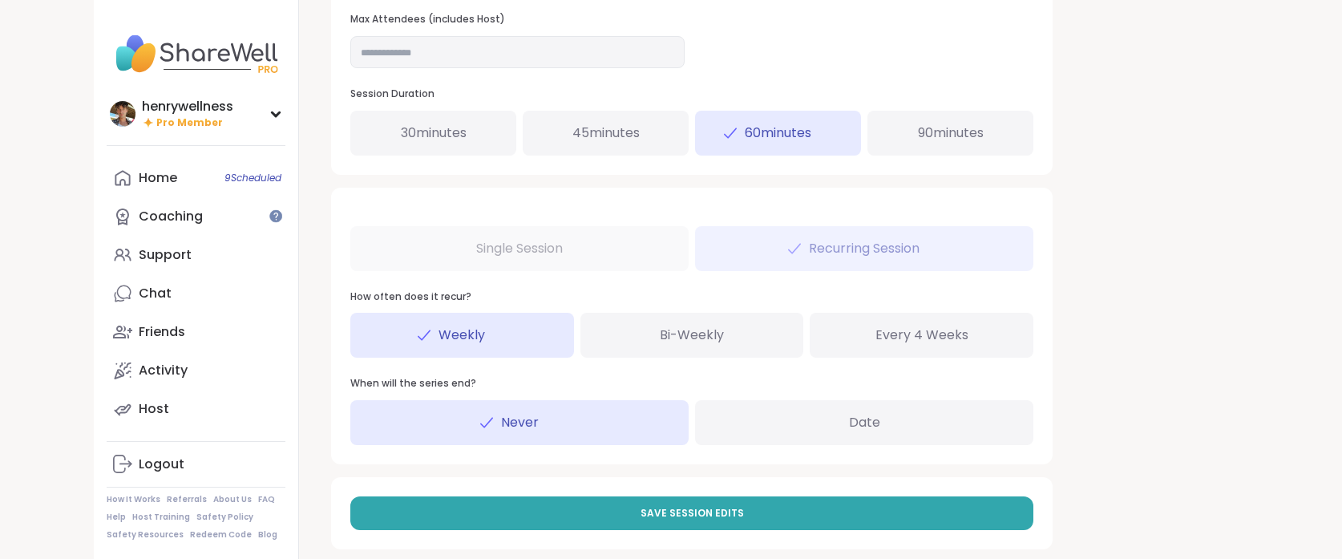
scroll to position [775, 0]
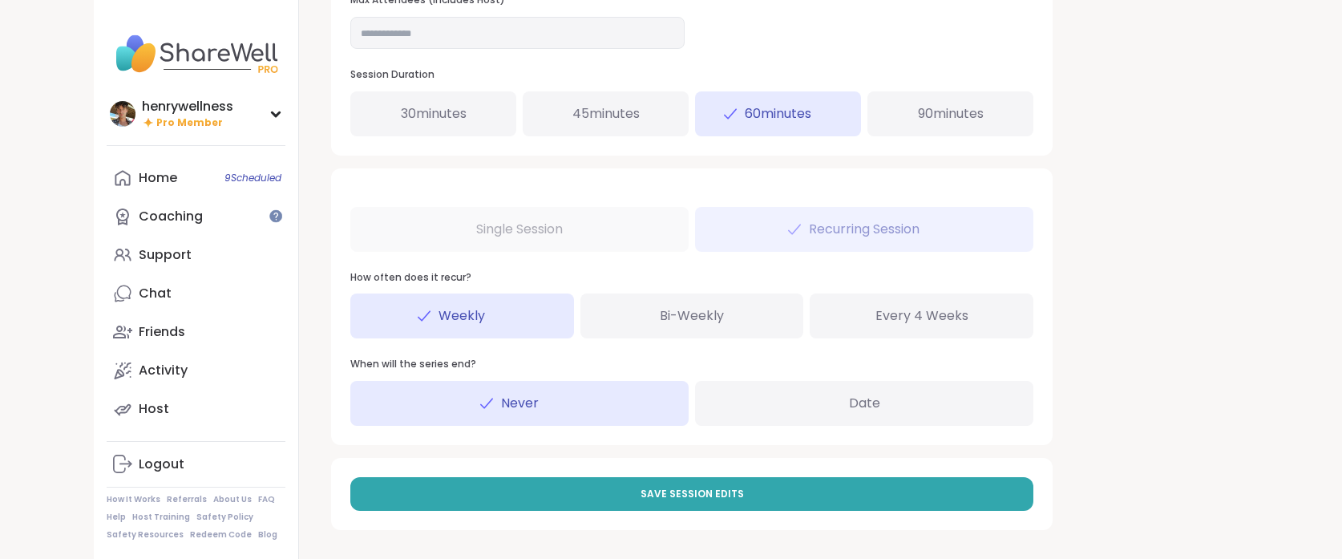
click at [719, 475] on div "Save Session Edits" at bounding box center [692, 494] width 722 height 72
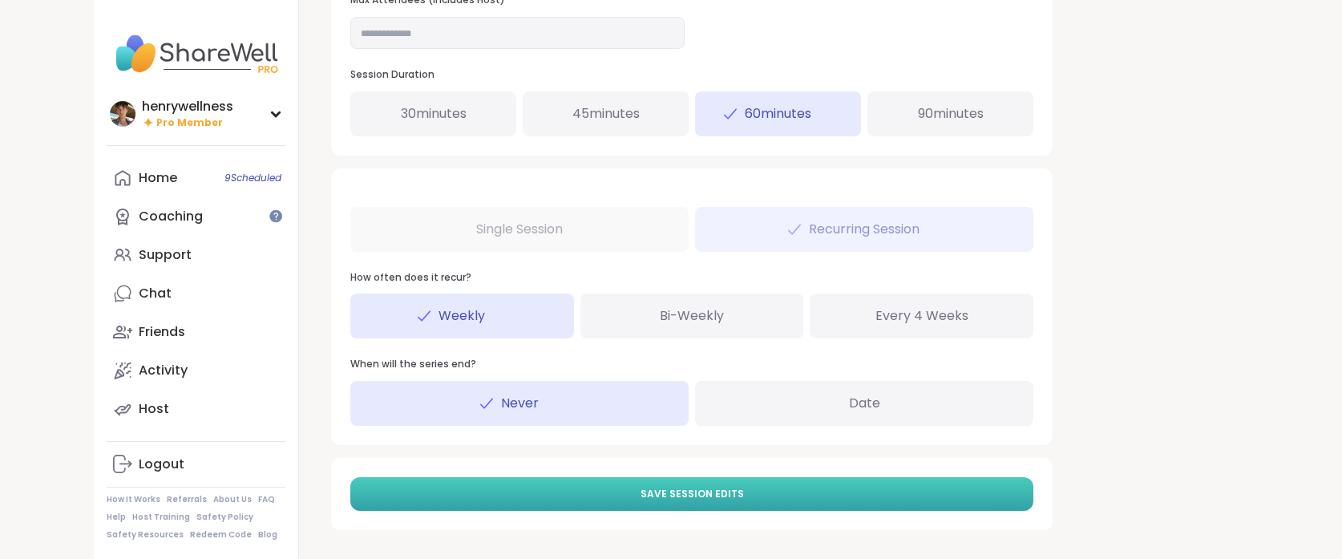
click at [710, 496] on span "Save Session Edits" at bounding box center [692, 494] width 103 height 14
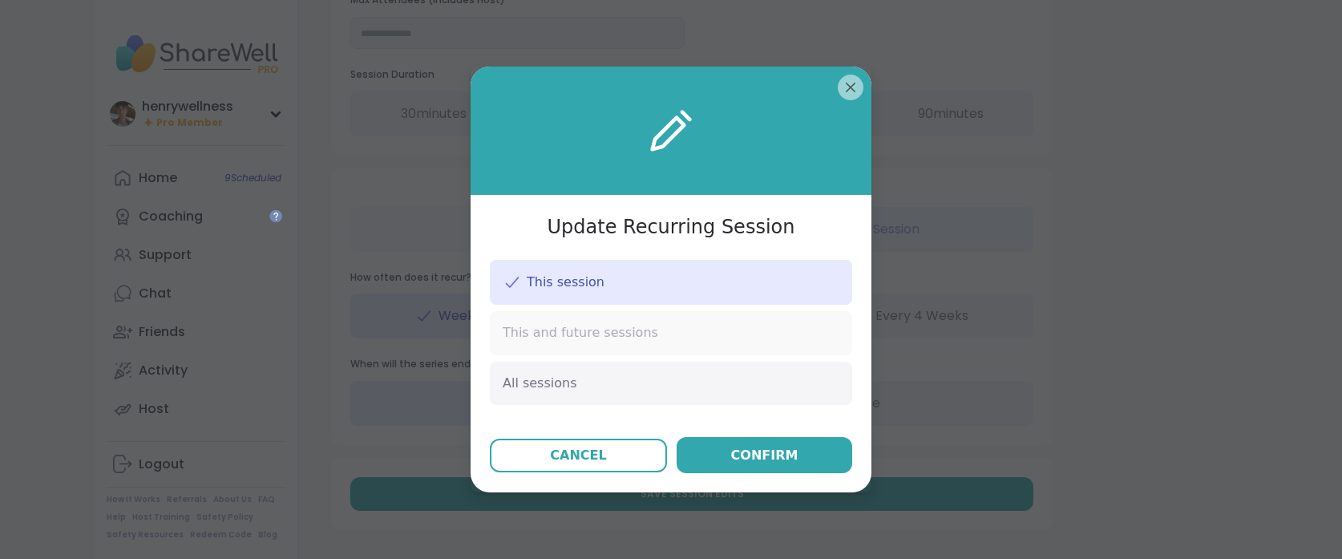
click at [652, 329] on div "This and future sessions" at bounding box center [671, 332] width 362 height 43
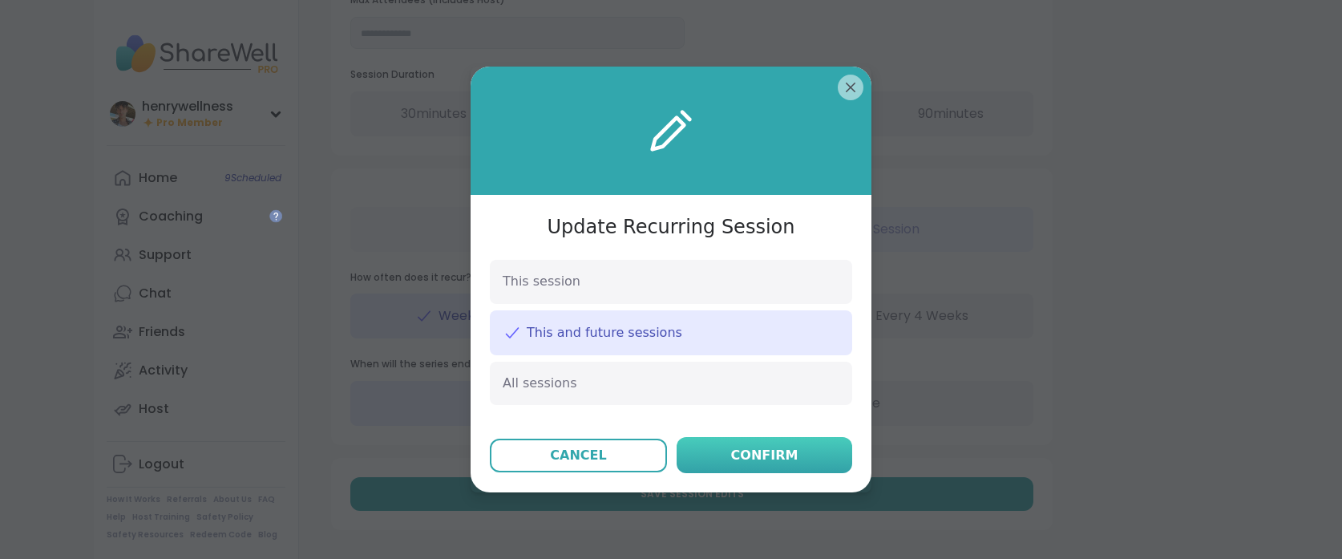
click at [781, 462] on div "Confirm" at bounding box center [764, 455] width 67 height 19
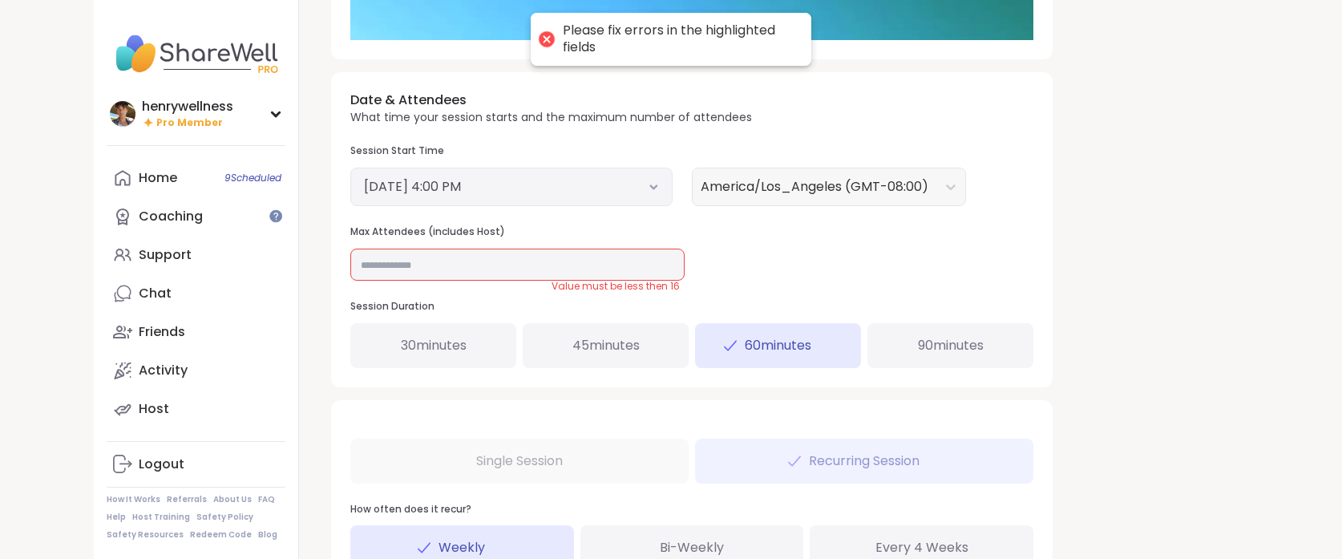
scroll to position [532, 0]
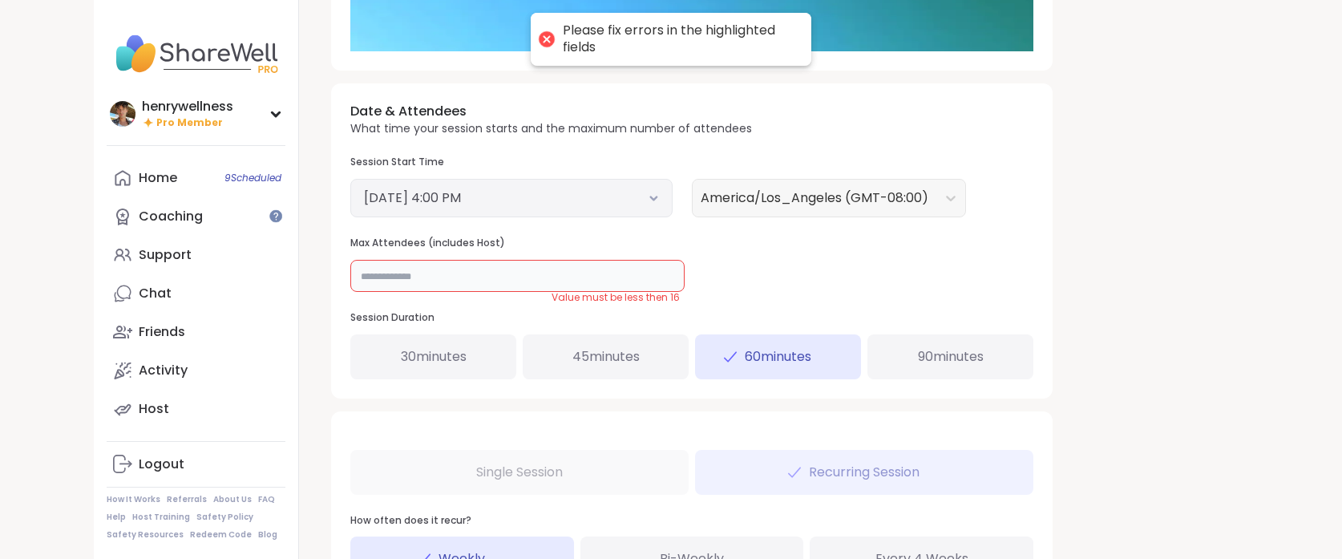
click at [551, 274] on input "**" at bounding box center [517, 276] width 334 height 32
type input "*"
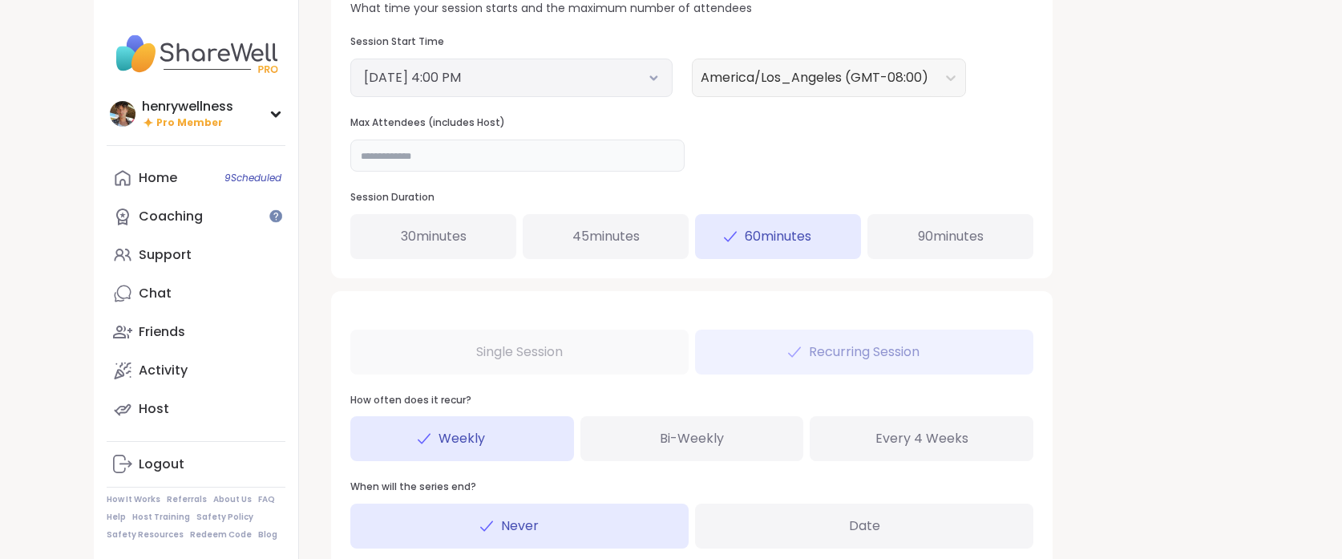
scroll to position [775, 0]
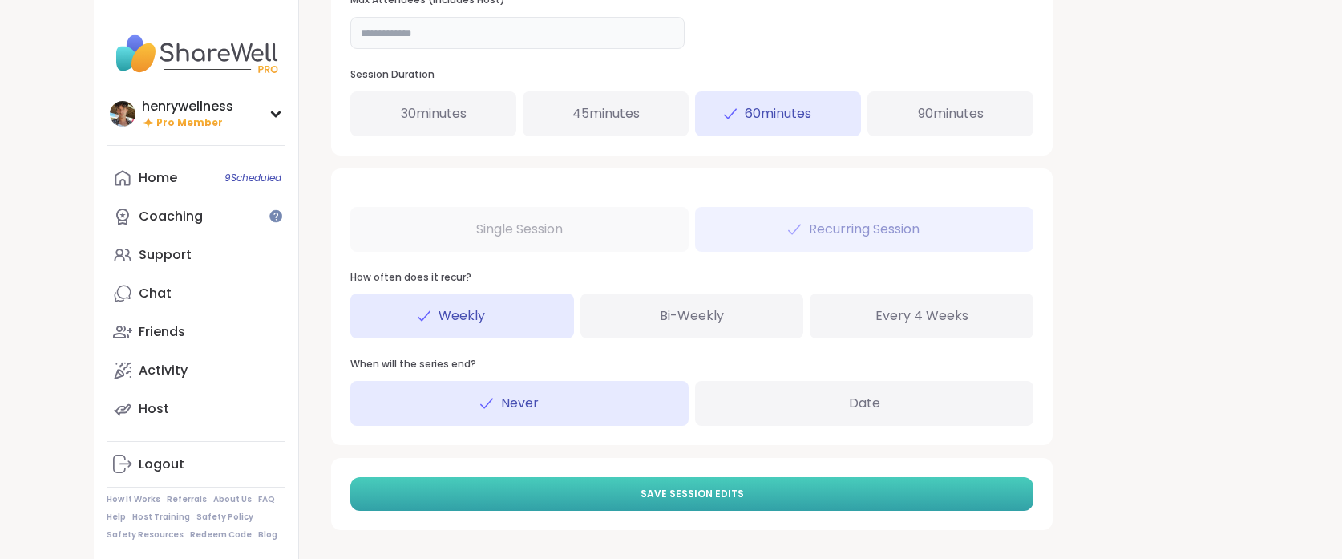
type input "**"
click at [616, 497] on button "Save Session Edits" at bounding box center [691, 494] width 683 height 34
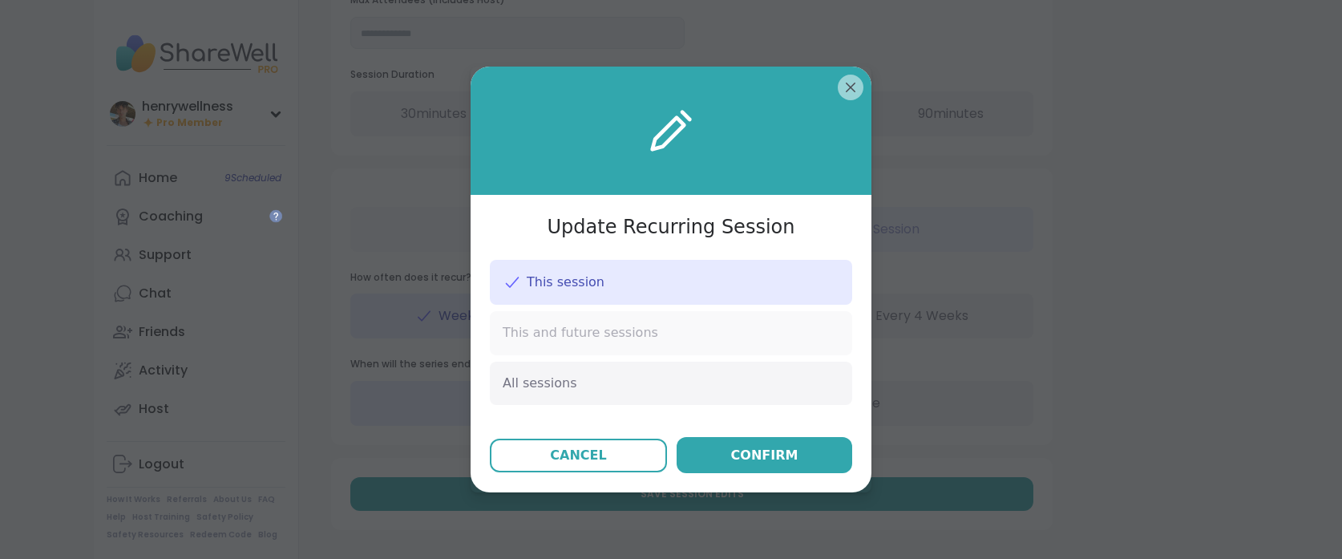
click at [662, 352] on div "This and future sessions" at bounding box center [671, 332] width 362 height 43
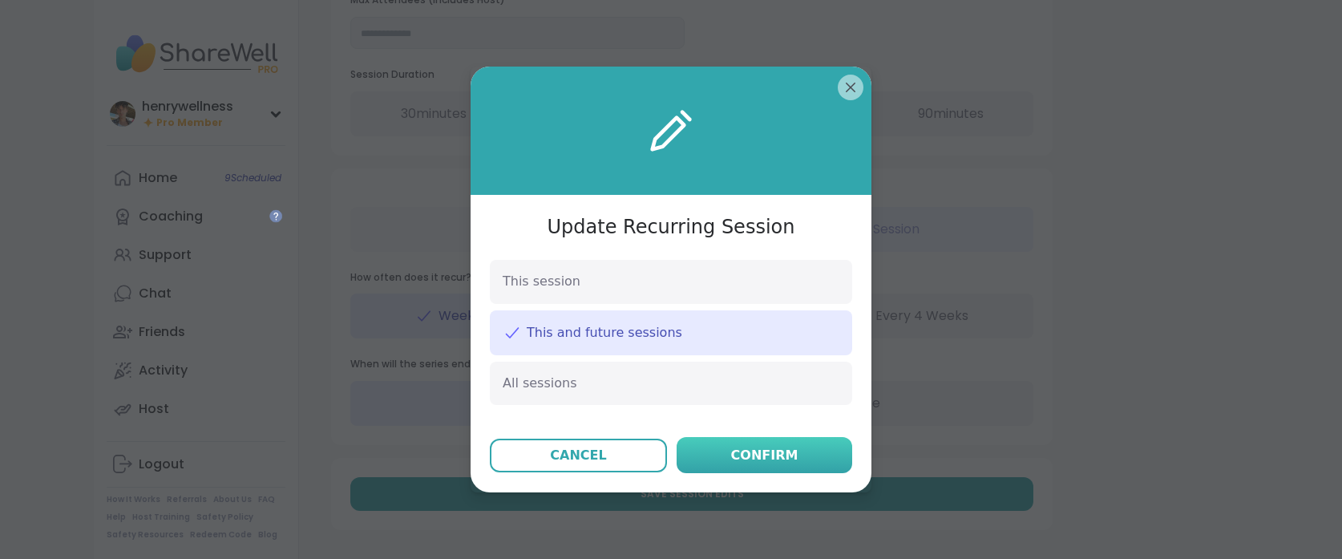
click at [795, 455] on button "Confirm" at bounding box center [765, 455] width 176 height 36
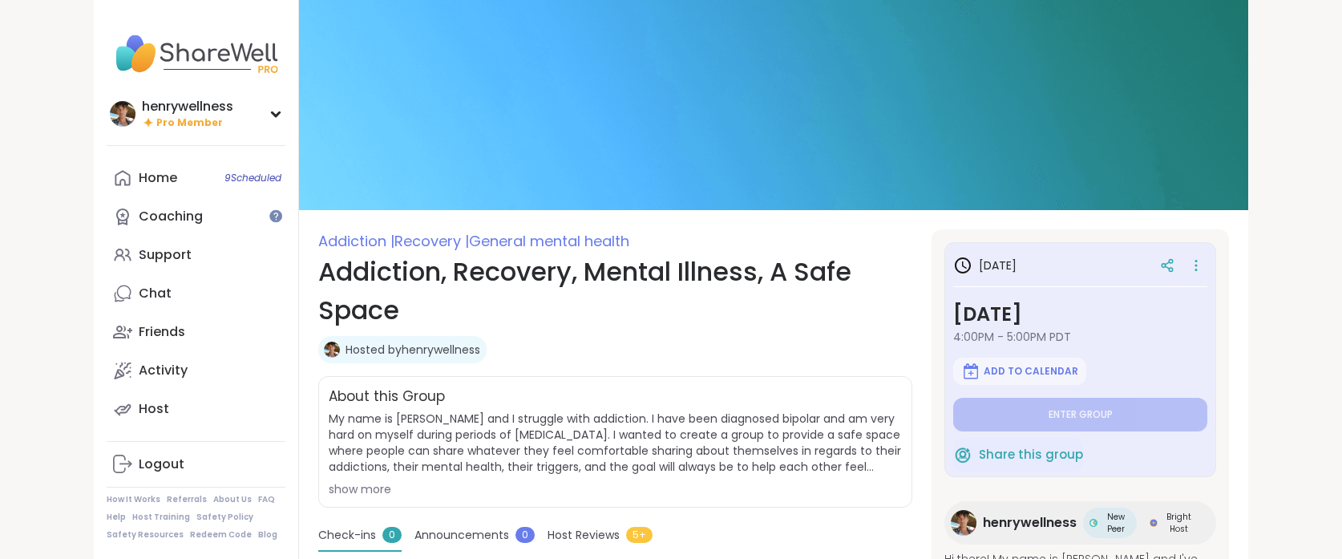
type textarea "*"
